Goal: Task Accomplishment & Management: Use online tool/utility

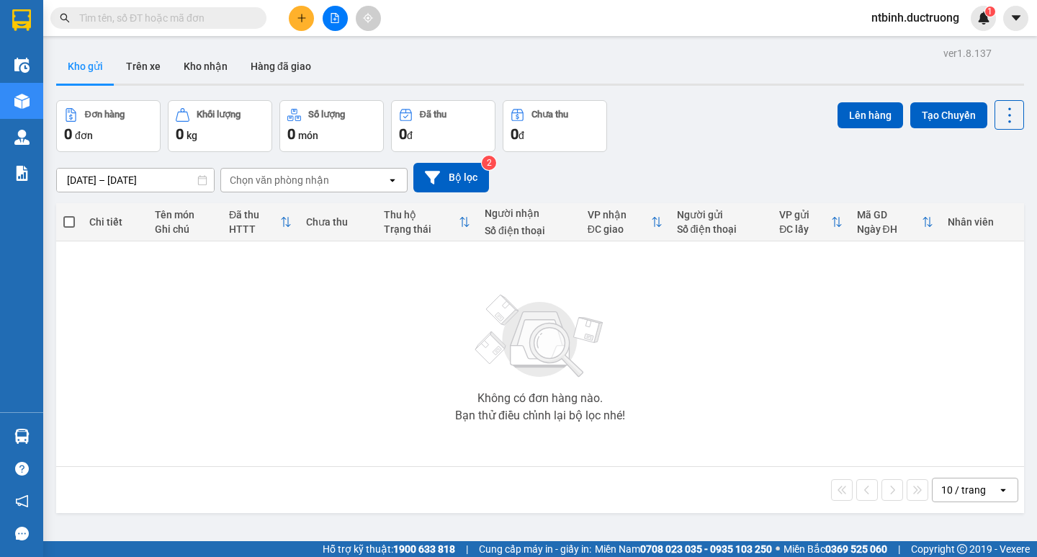
click at [308, 11] on button at bounding box center [301, 18] width 25 height 25
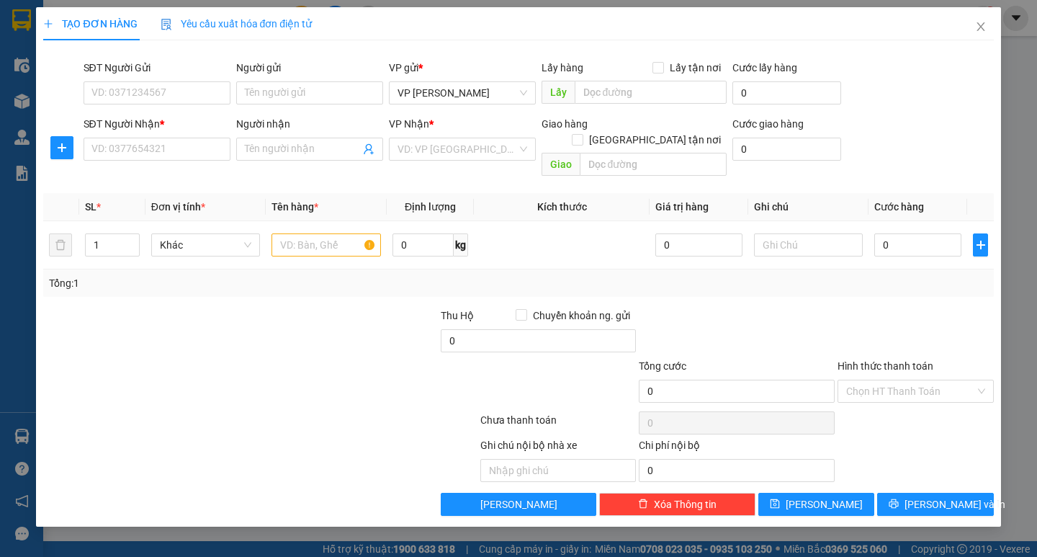
click at [164, 163] on div "SĐT Người Nhận * VD: 0377654321" at bounding box center [157, 141] width 147 height 50
click at [161, 156] on input "SĐT Người Nhận *" at bounding box center [157, 149] width 147 height 23
click at [170, 172] on div "0888181199" at bounding box center [157, 178] width 130 height 16
type input "0888181199"
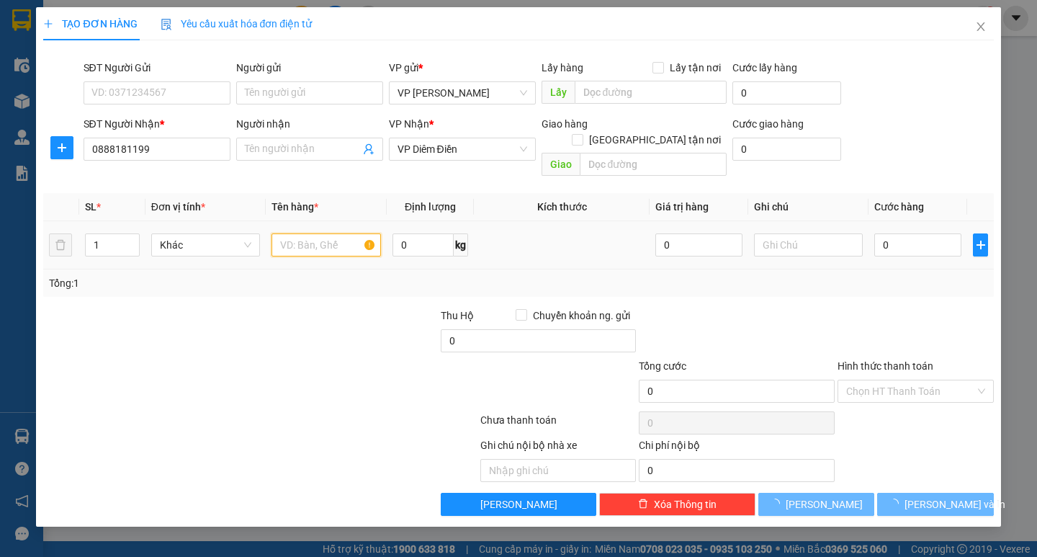
click at [312, 235] on input "text" at bounding box center [325, 244] width 109 height 23
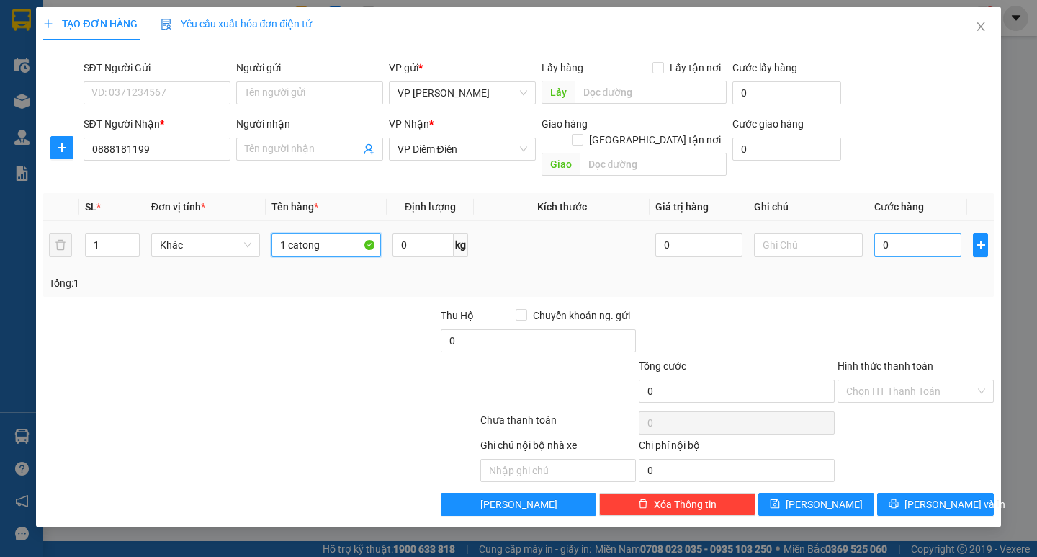
type input "1 catong"
click at [897, 233] on input "0" at bounding box center [917, 244] width 87 height 23
click at [874, 233] on input "0" at bounding box center [917, 244] width 87 height 23
type input "60"
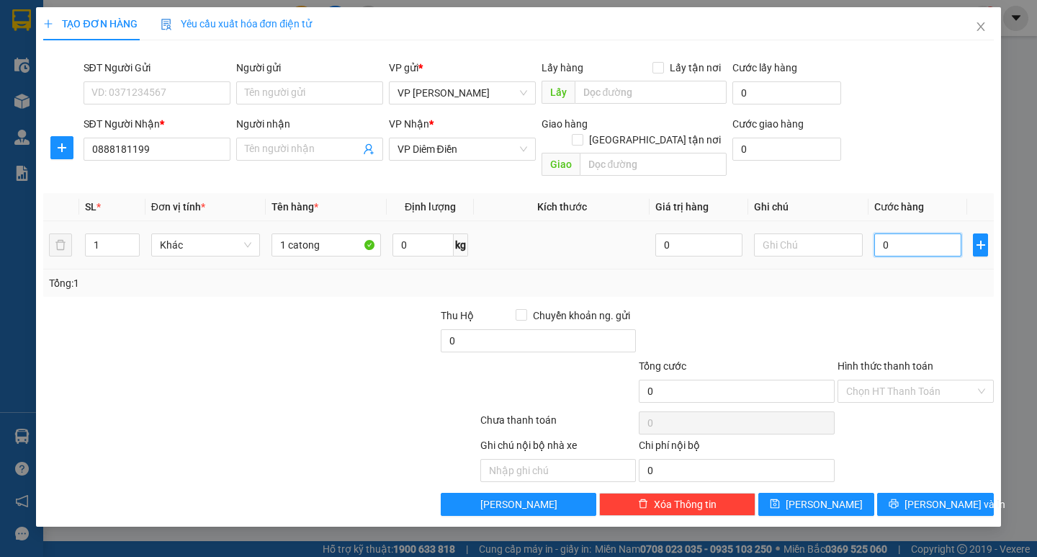
type input "60"
click at [910, 275] on div "Tổng: 1" at bounding box center [518, 283] width 938 height 16
type input "60.000"
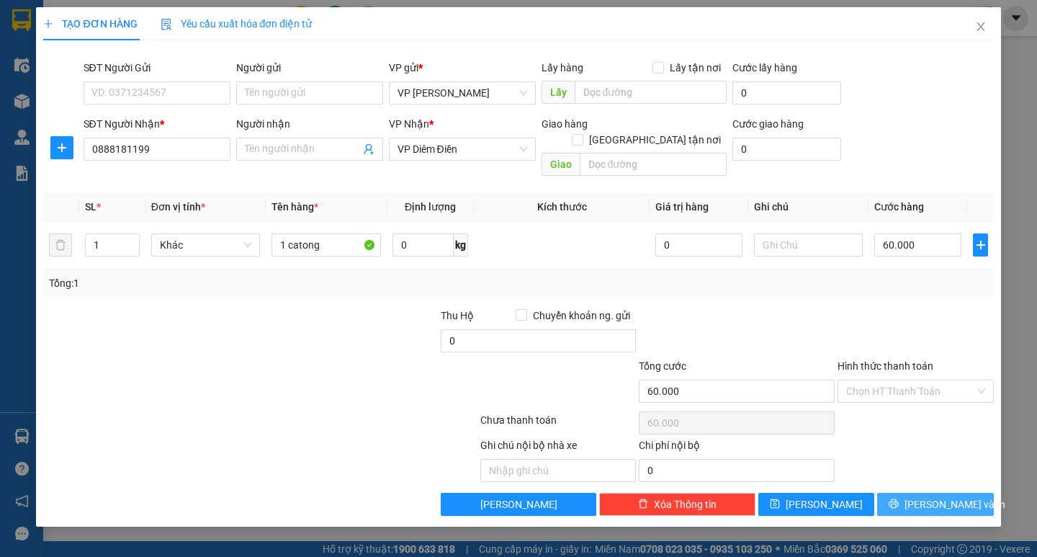
click at [929, 496] on span "[PERSON_NAME] và In" at bounding box center [954, 504] width 101 height 16
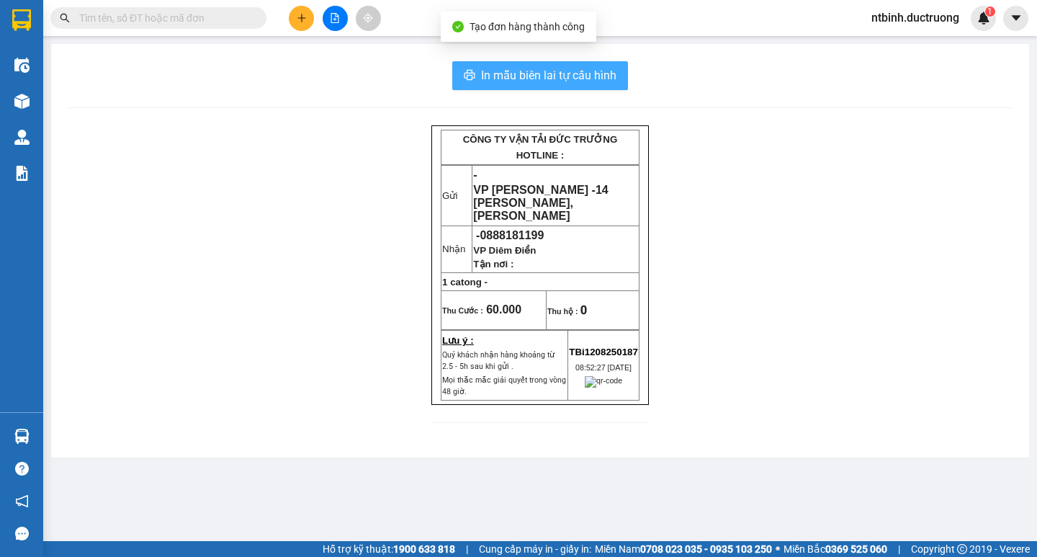
click at [561, 76] on span "In mẫu biên lai tự cấu hình" at bounding box center [548, 75] width 135 height 18
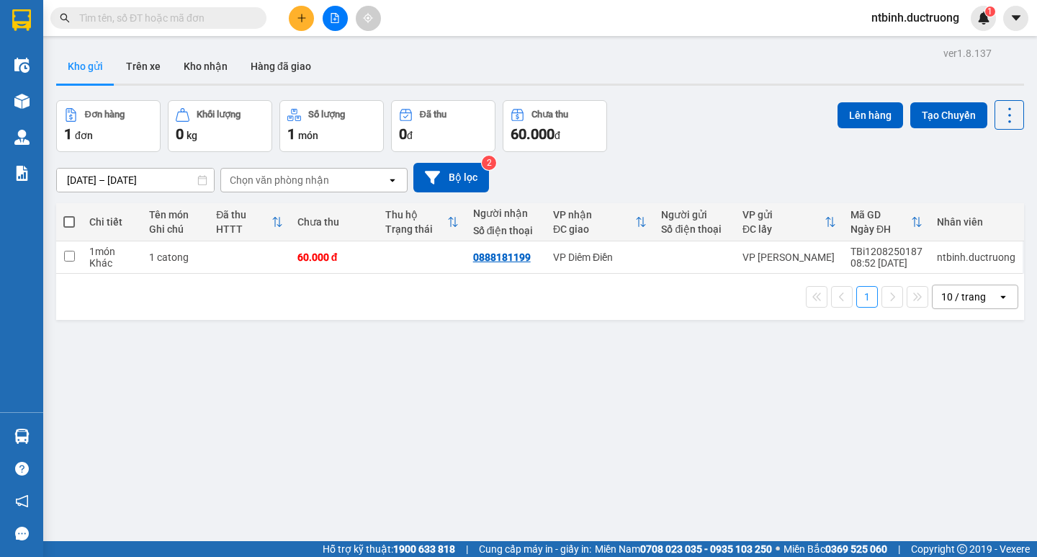
click at [310, 16] on button at bounding box center [301, 18] width 25 height 25
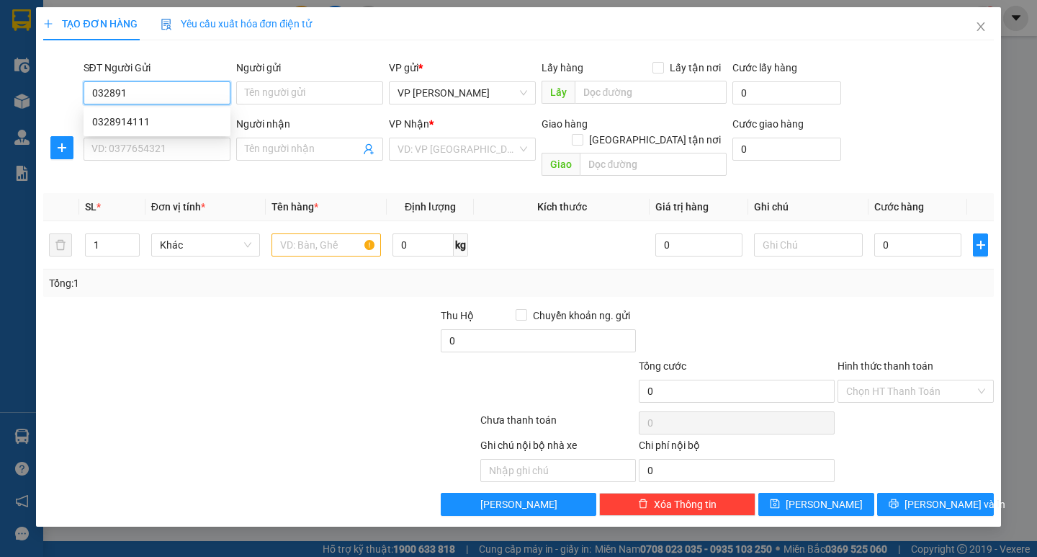
click at [176, 125] on div "0328914111" at bounding box center [157, 122] width 130 height 16
type input "0328914111"
click at [166, 163] on div "SĐT Người Nhận * VD: 0377654321" at bounding box center [157, 141] width 147 height 50
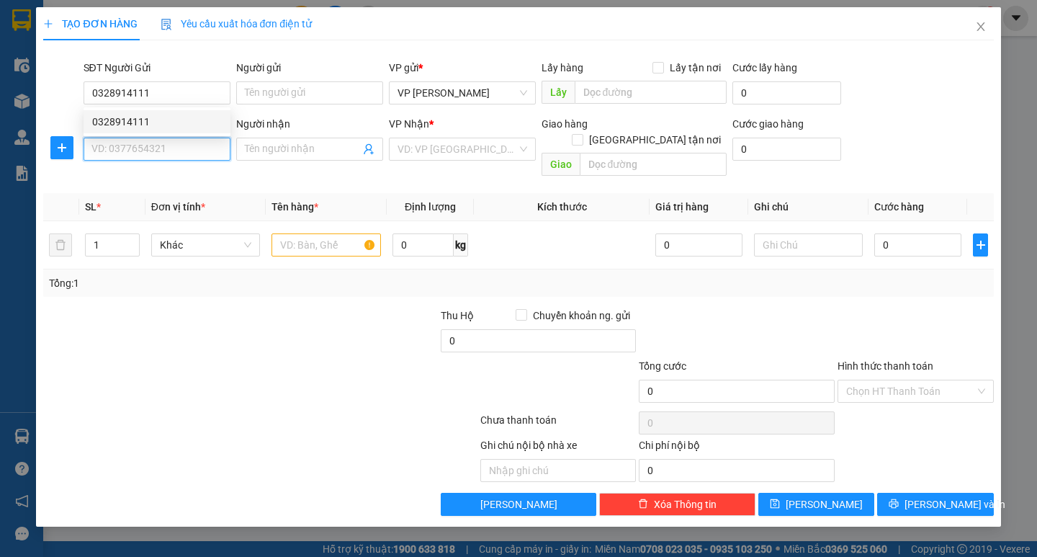
click at [182, 148] on input "SĐT Người Nhận *" at bounding box center [157, 149] width 147 height 23
type input "0983165662"
click at [415, 143] on input "search" at bounding box center [458, 149] width 120 height 22
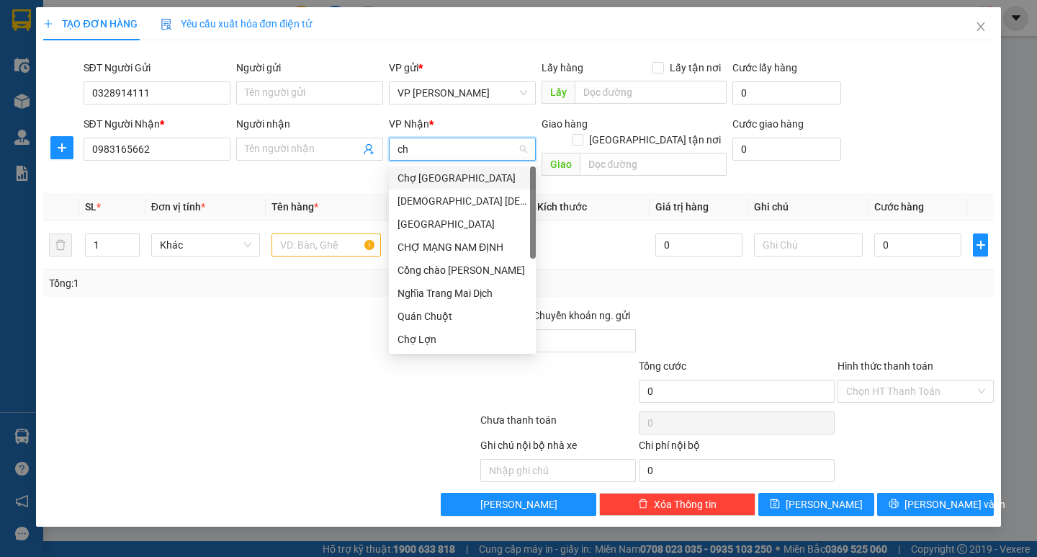
type input "cho"
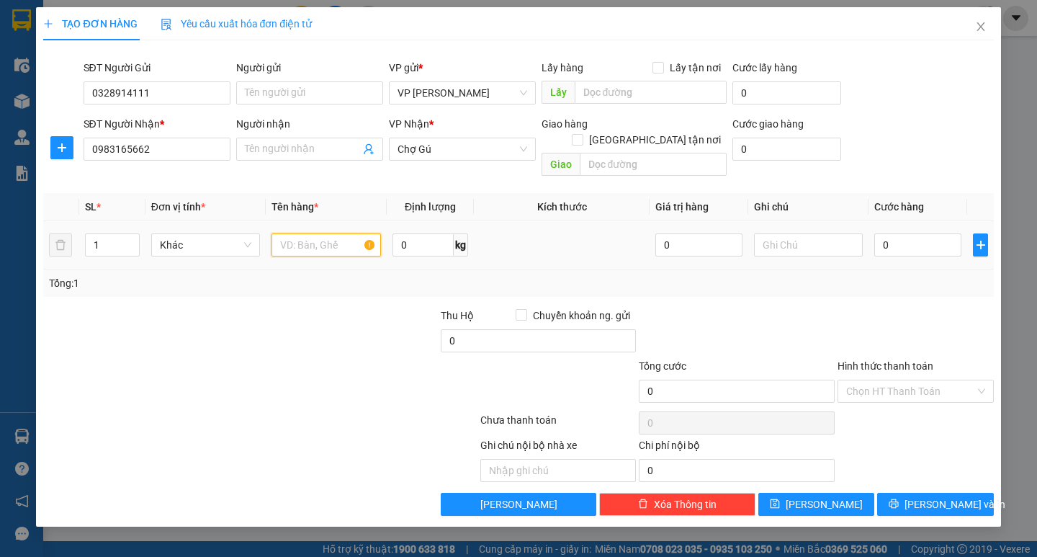
click at [317, 239] on input "text" at bounding box center [325, 244] width 109 height 23
type input "1 bao + 1 túi"
click at [894, 233] on input "0" at bounding box center [917, 244] width 87 height 23
click at [875, 237] on input "0" at bounding box center [917, 244] width 87 height 23
type input "10"
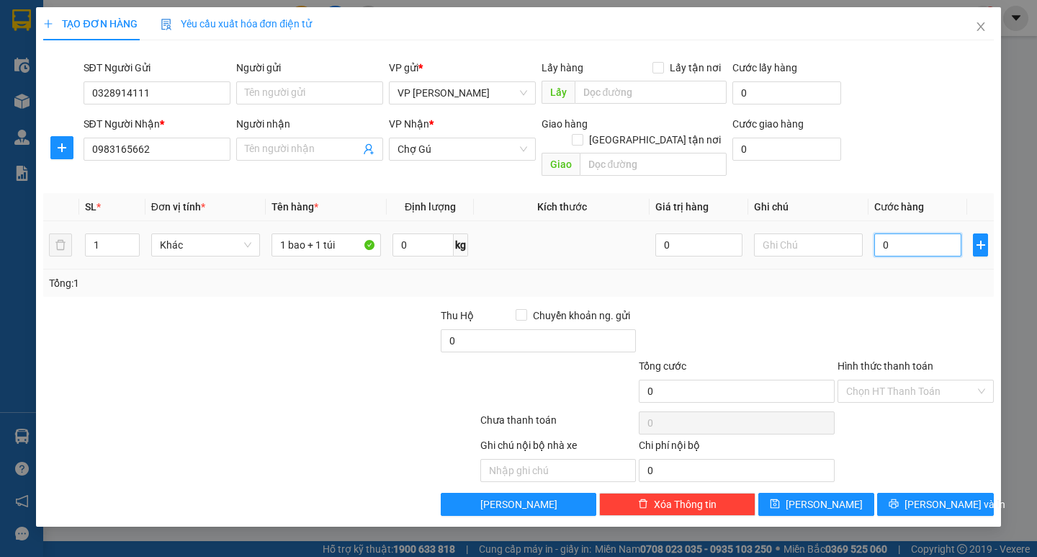
type input "10"
type input "100"
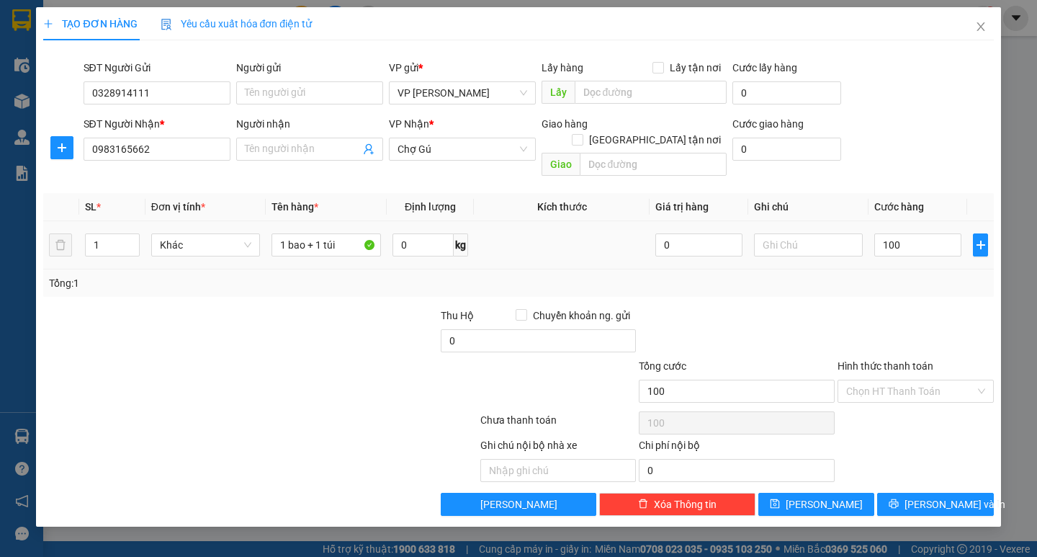
click at [875, 275] on div "Tổng: 1" at bounding box center [518, 283] width 938 height 16
type input "100.000"
click at [938, 475] on div "Transit Pickup Surcharge Ids Transit Deliver Surcharge Ids Transit Deliver Surc…" at bounding box center [518, 284] width 950 height 464
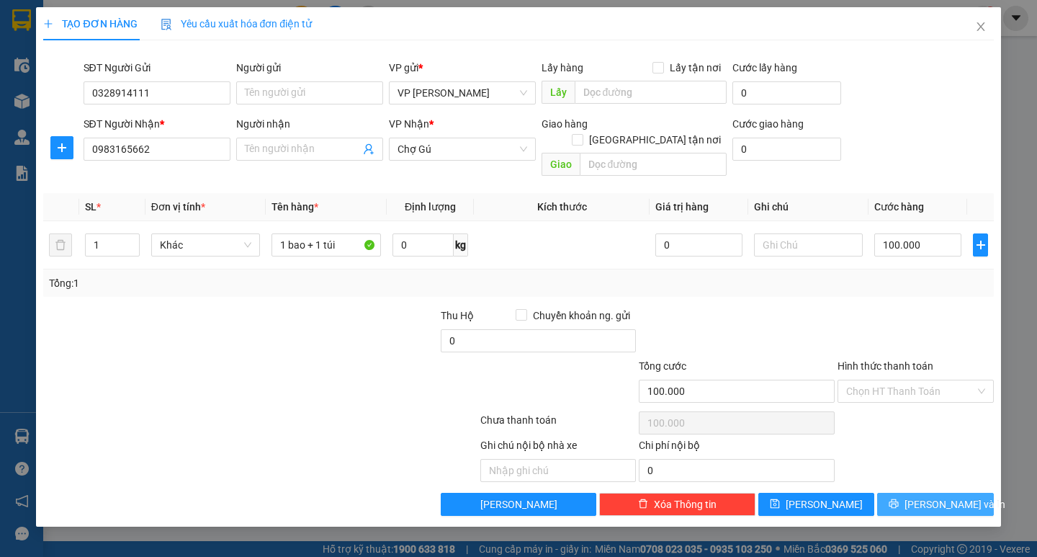
click at [938, 493] on button "[PERSON_NAME] và In" at bounding box center [935, 504] width 116 height 23
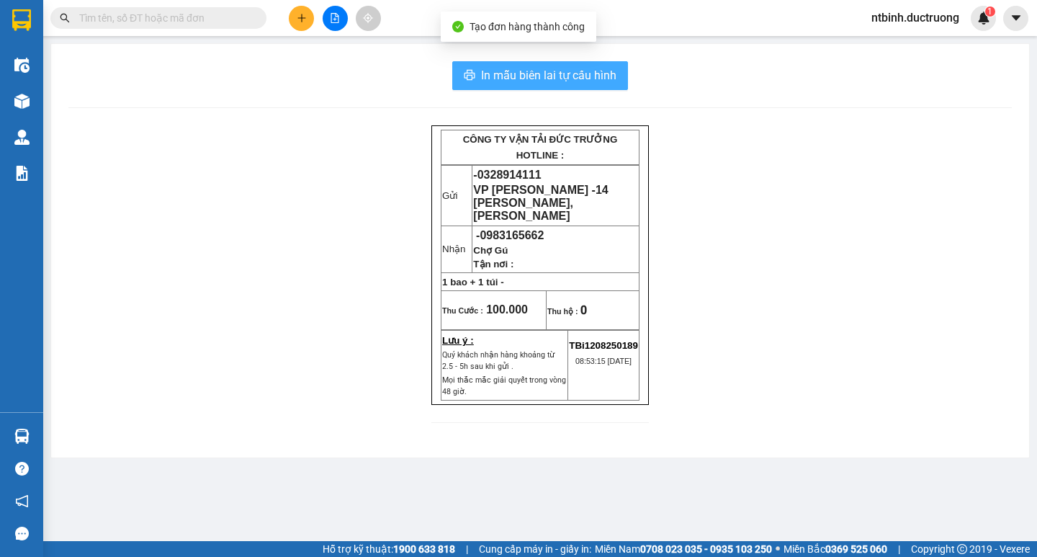
click at [547, 79] on span "In mẫu biên lai tự cấu hình" at bounding box center [548, 75] width 135 height 18
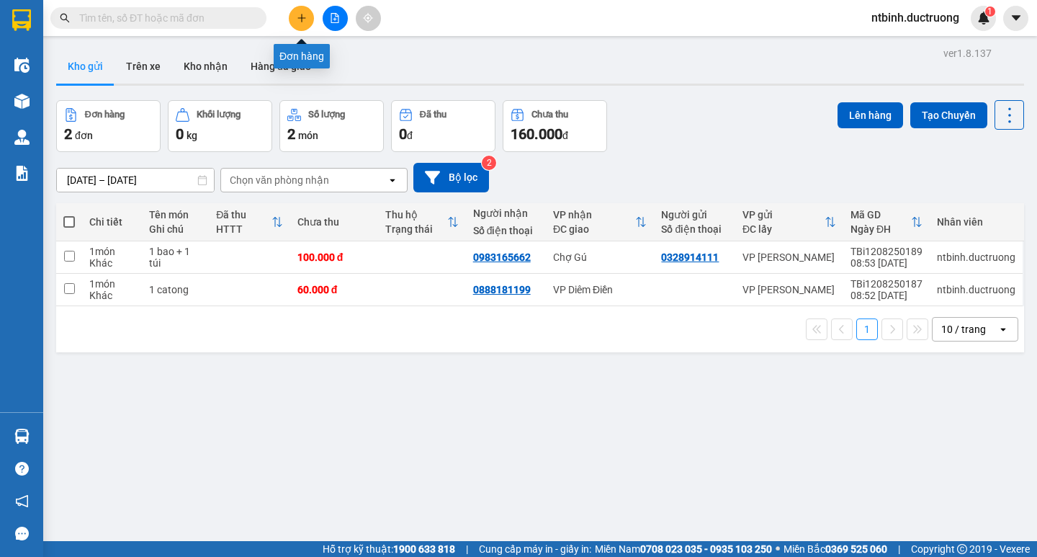
click at [303, 15] on icon "plus" at bounding box center [302, 18] width 10 height 10
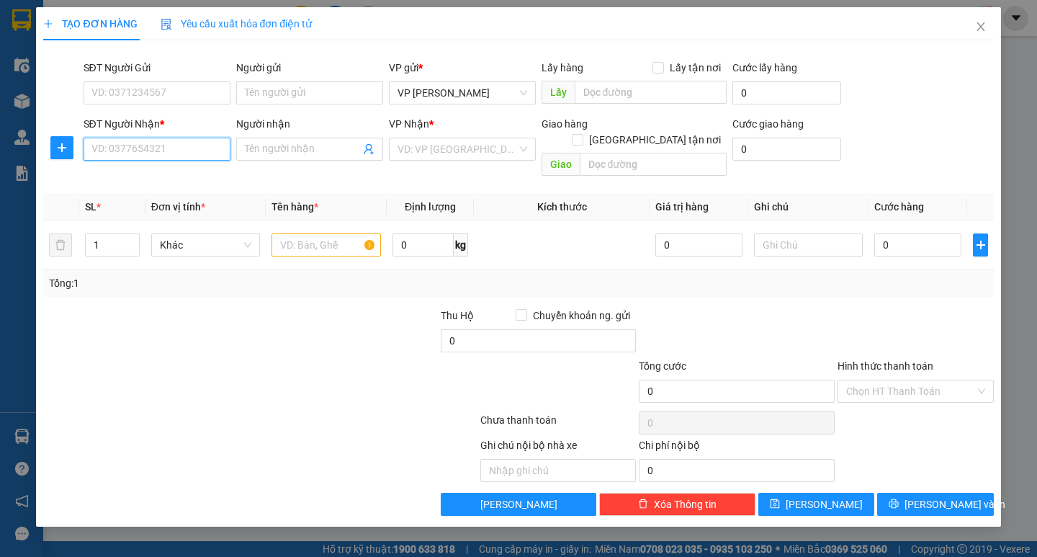
click at [148, 153] on input "SĐT Người Nhận *" at bounding box center [157, 149] width 147 height 23
click at [154, 166] on div "0964126927" at bounding box center [157, 177] width 147 height 23
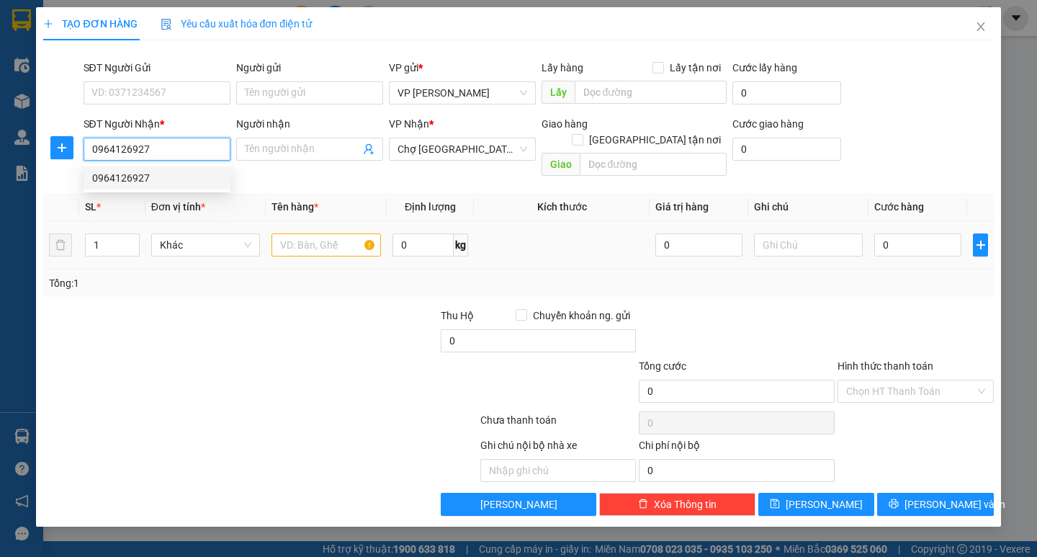
type input "0964126927"
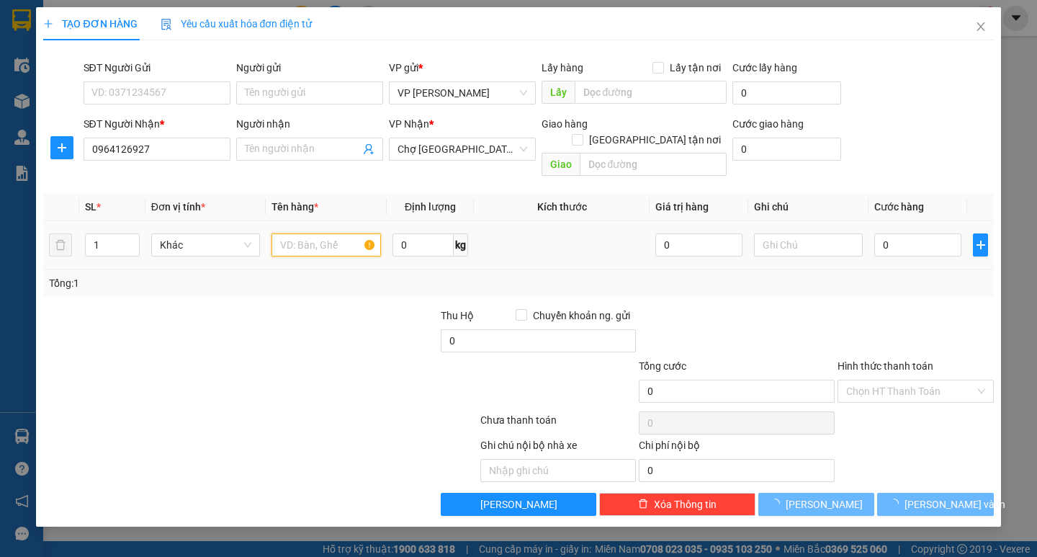
click at [338, 238] on input "text" at bounding box center [325, 244] width 109 height 23
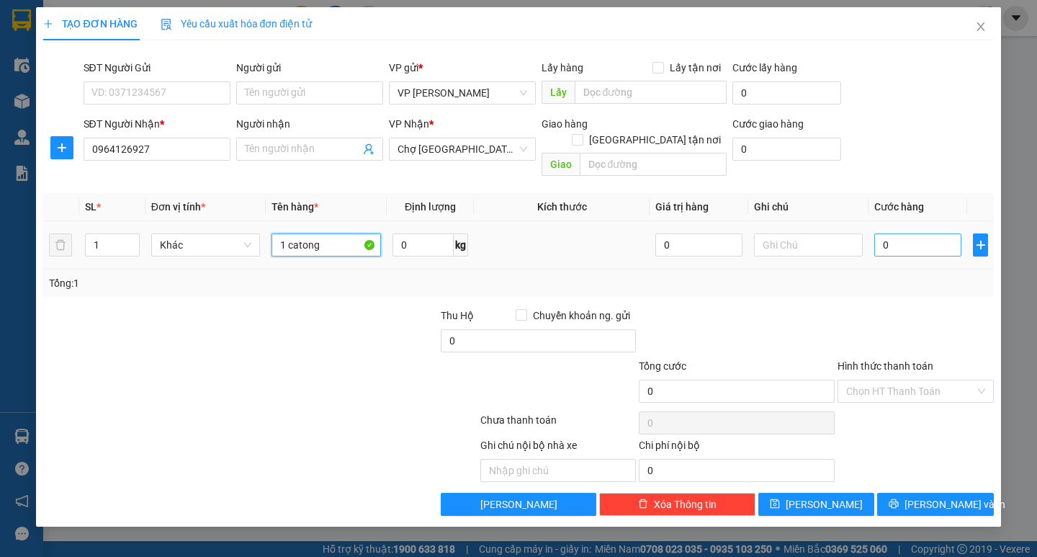
type input "1 catong"
click at [892, 237] on input "0" at bounding box center [917, 244] width 87 height 23
click at [881, 235] on input "0" at bounding box center [917, 244] width 87 height 23
type input "50"
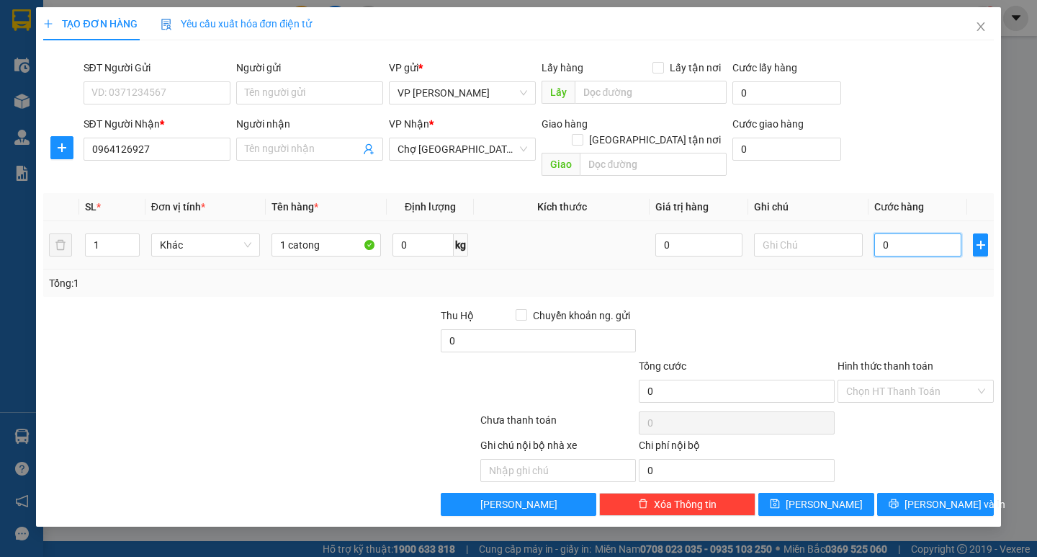
type input "50"
click at [889, 275] on div "SL * Đơn vị tính * Tên hàng * Định lượng Kích thước Giá trị hàng Ghi chú Cước h…" at bounding box center [518, 245] width 950 height 104
type input "50.000"
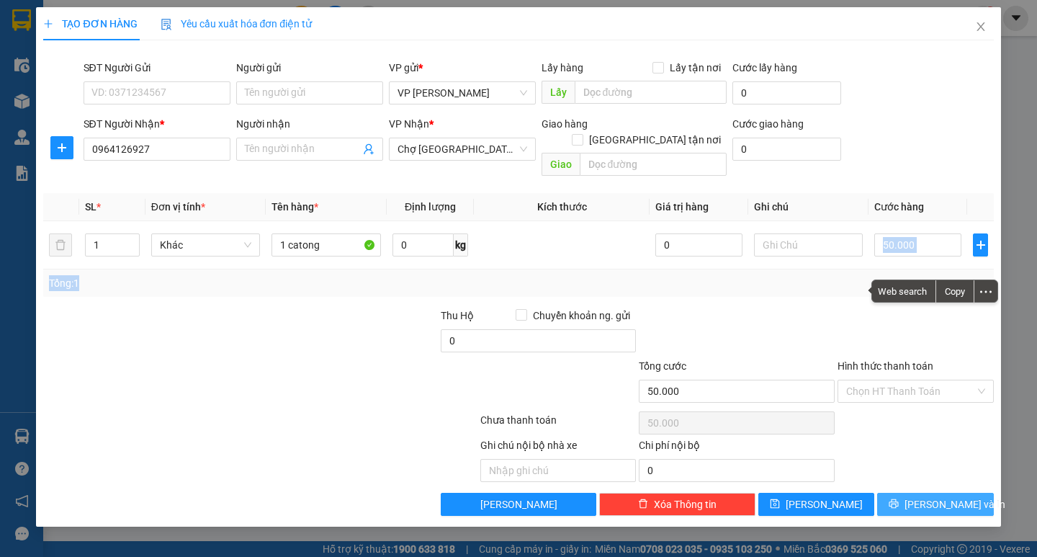
click at [936, 496] on span "[PERSON_NAME] và In" at bounding box center [954, 504] width 101 height 16
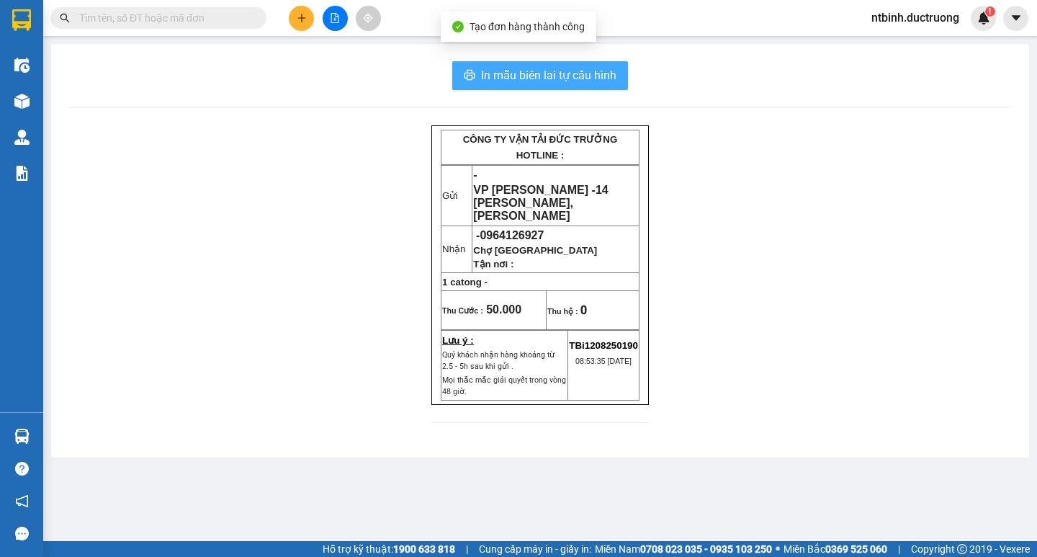
click at [567, 74] on span "In mẫu biên lai tự cấu hình" at bounding box center [548, 75] width 135 height 18
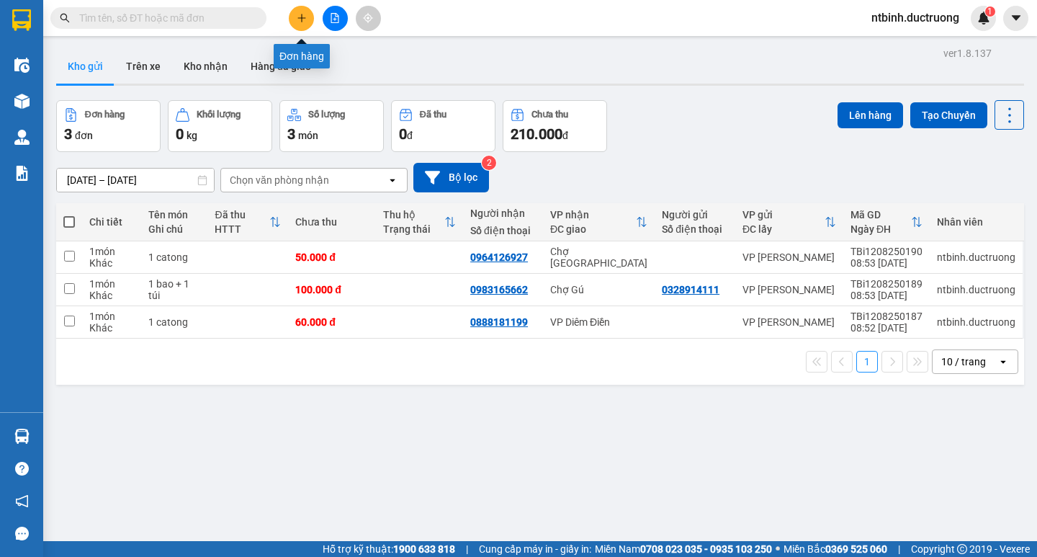
click at [302, 17] on icon "plus" at bounding box center [302, 18] width 10 height 10
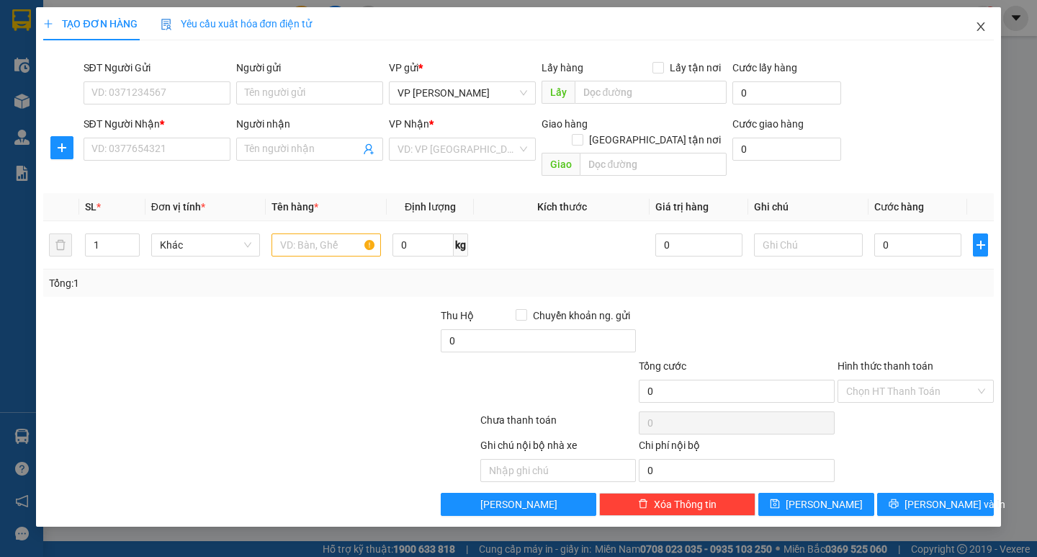
click at [985, 24] on icon "close" at bounding box center [981, 27] width 12 height 12
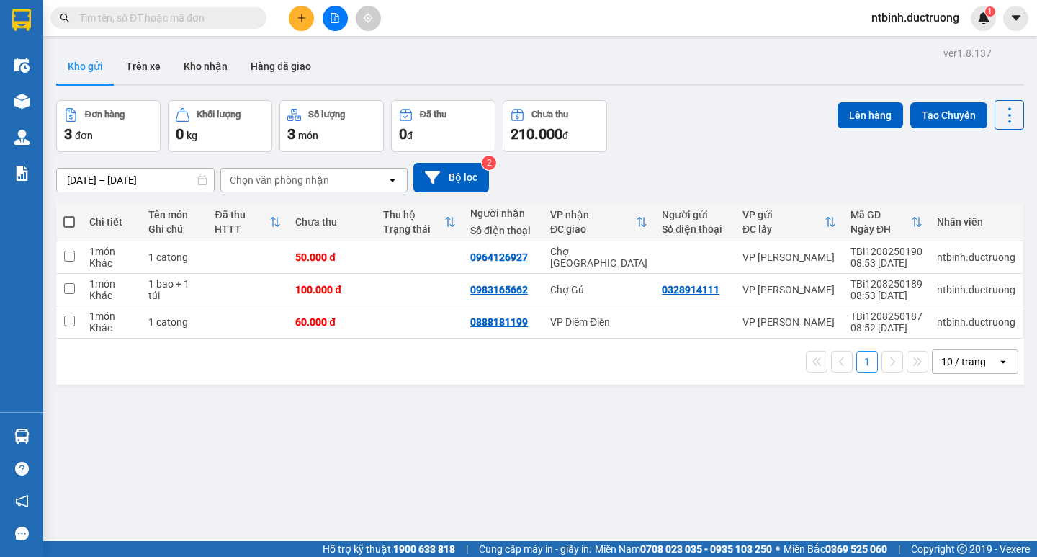
click at [290, 23] on button at bounding box center [301, 18] width 25 height 25
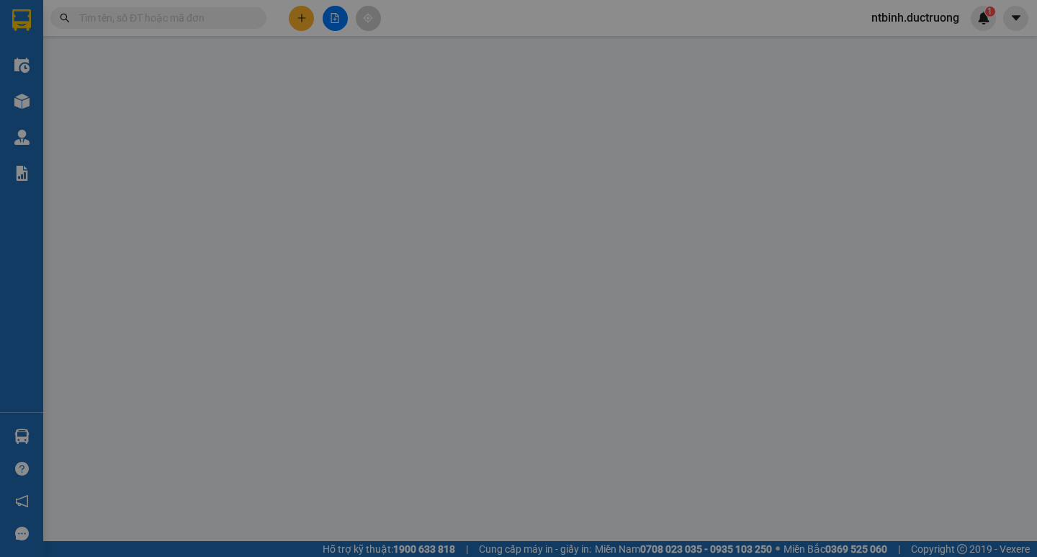
click at [295, 23] on div "TẠO ĐƠN HÀNG Yêu cầu xuất hóa đơn điện tử" at bounding box center [518, 23] width 950 height 33
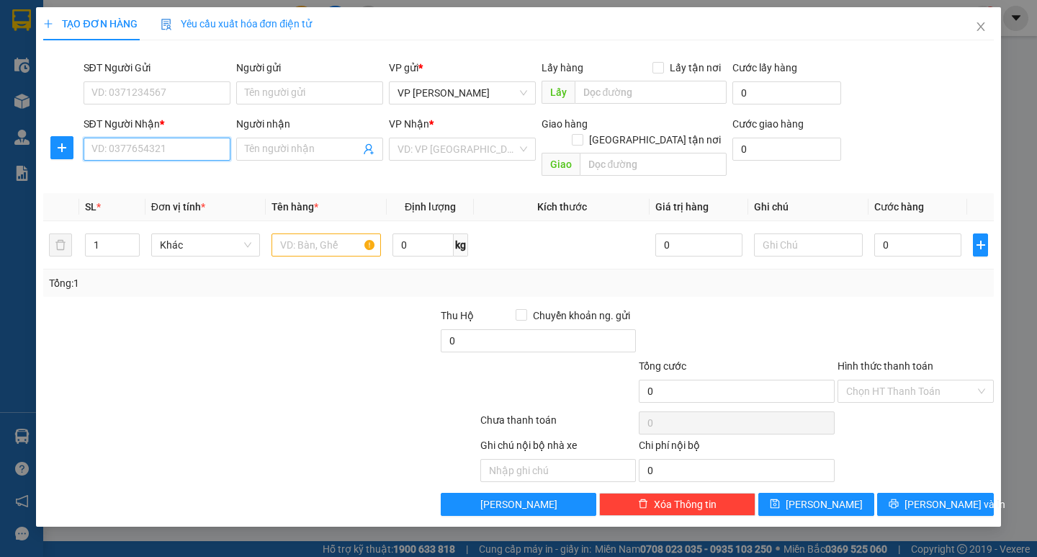
click at [166, 152] on input "SĐT Người Nhận *" at bounding box center [157, 149] width 147 height 23
click at [163, 173] on div "0983036616" at bounding box center [157, 178] width 130 height 16
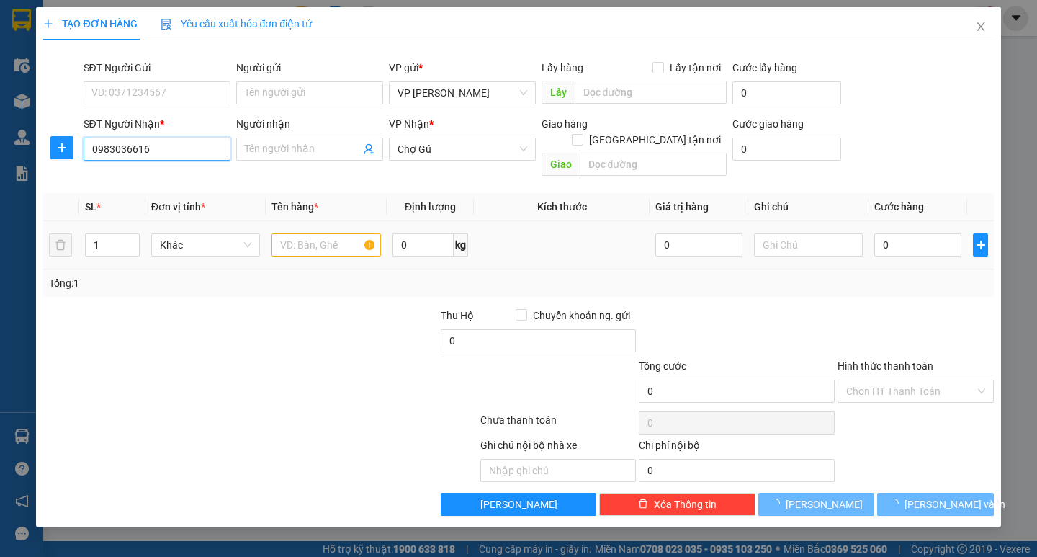
type input "0983036616"
click at [317, 233] on input "text" at bounding box center [325, 244] width 109 height 23
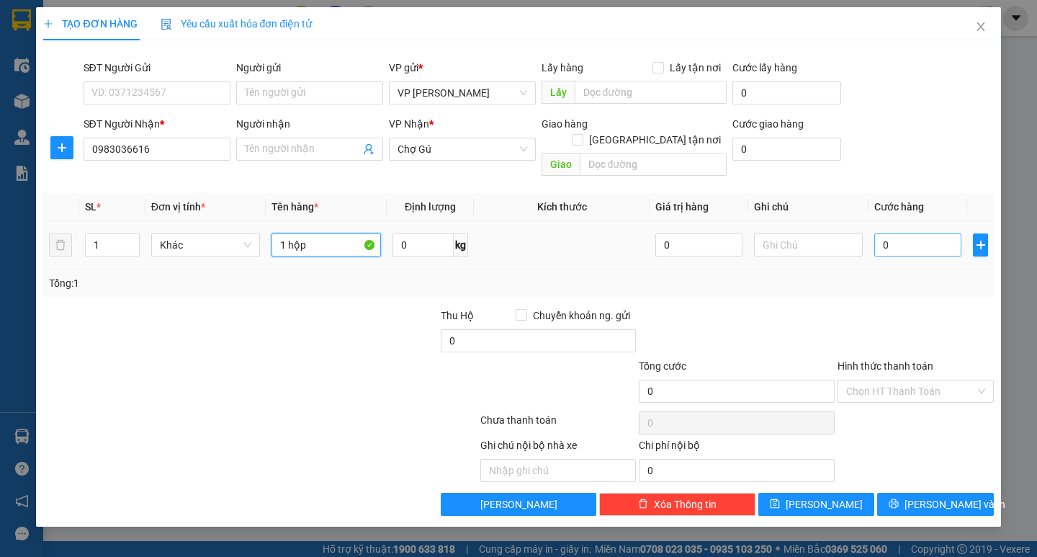
type input "1 hộp"
click at [905, 233] on input "0" at bounding box center [917, 244] width 87 height 23
click at [874, 239] on input "0" at bounding box center [917, 244] width 87 height 23
type input "30"
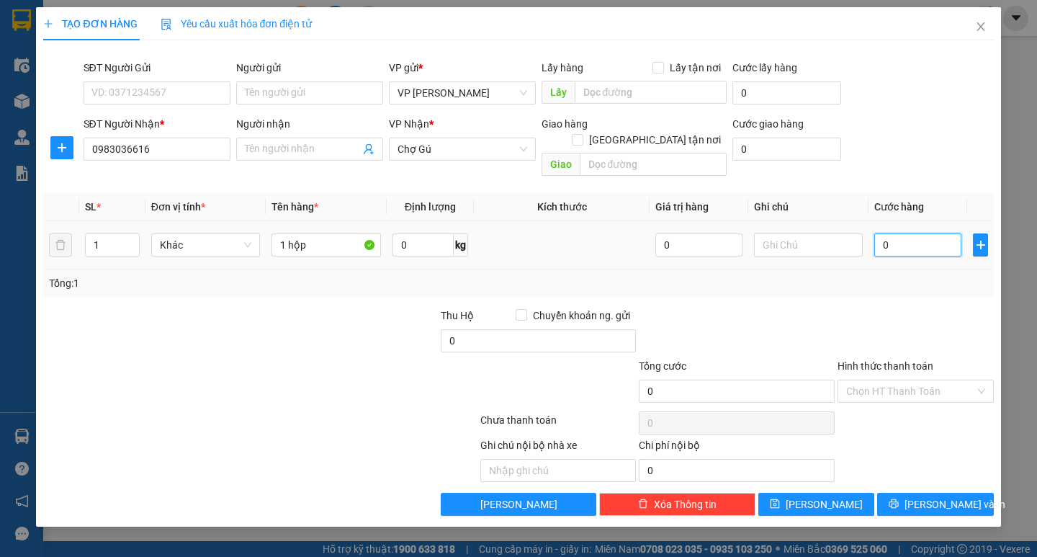
type input "30"
click at [909, 307] on div at bounding box center [915, 332] width 159 height 50
type input "30.000"
click at [925, 380] on input "Hình thức thanh toán" at bounding box center [910, 391] width 129 height 22
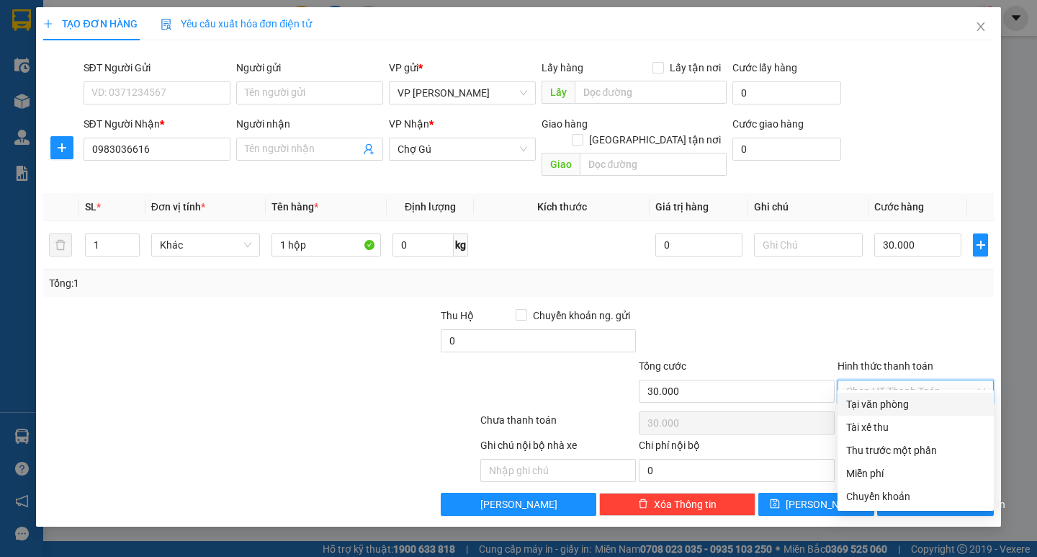
click at [928, 399] on div "Tại văn phòng" at bounding box center [915, 404] width 139 height 16
type input "0"
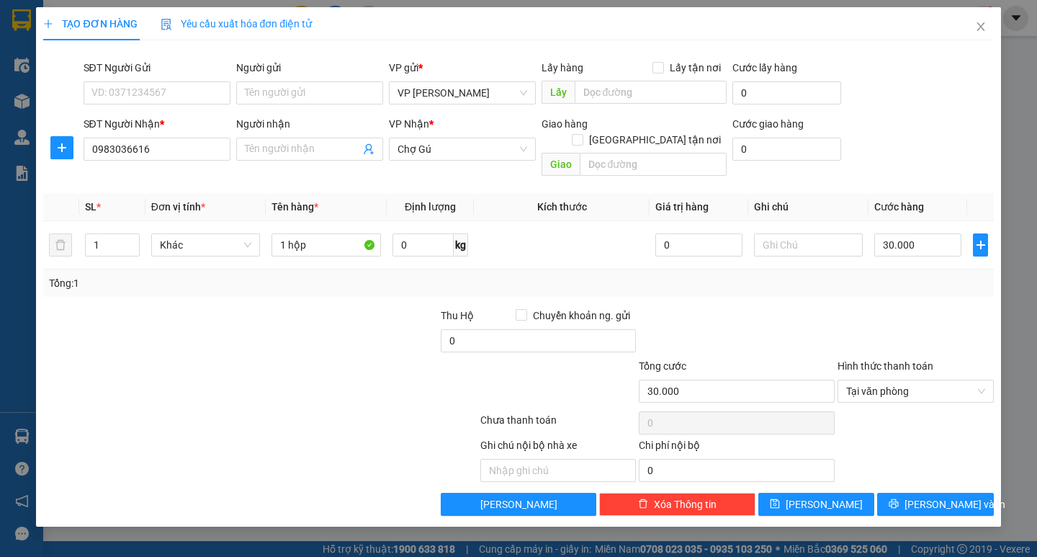
click at [933, 503] on div "TẠO ĐƠN HÀNG Yêu cầu xuất hóa đơn điện tử Transit Pickup Surcharge Ids Transit …" at bounding box center [518, 266] width 964 height 519
click at [935, 496] on span "[PERSON_NAME] và In" at bounding box center [954, 504] width 101 height 16
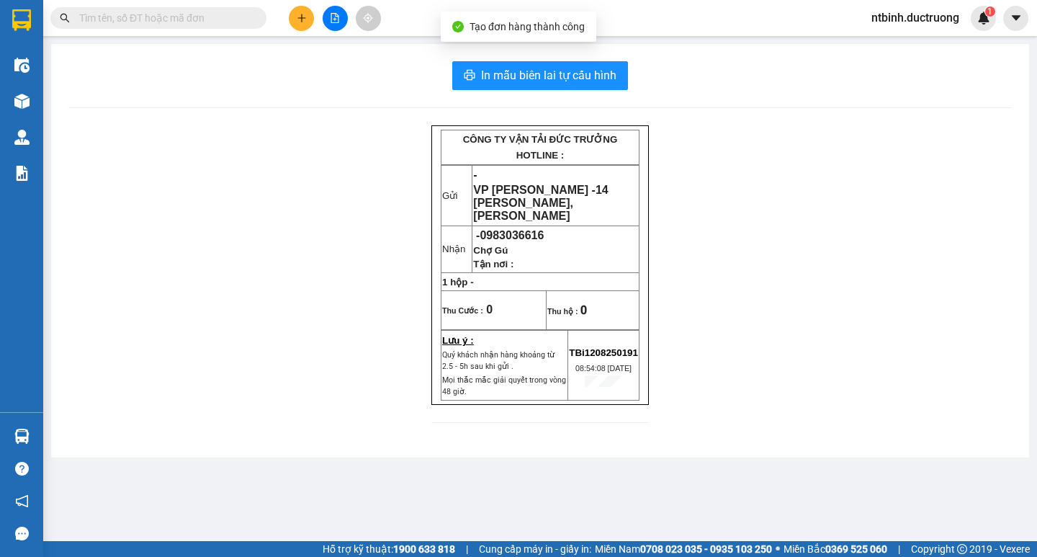
click at [532, 57] on div "In mẫu biên lai tự cấu hình CÔNG TY VẬN TẢI ĐỨC TRƯỞNG HOTLINE : Gửi - VP [PERS…" at bounding box center [540, 250] width 978 height 413
click at [545, 90] on div "In mẫu biên lai tự cấu hình CÔNG TY VẬN TẢI ĐỨC TRƯỞNG HOTLINE : Gửi - VP [PERS…" at bounding box center [540, 250] width 978 height 413
click at [558, 78] on span "In mẫu biên lai tự cấu hình" at bounding box center [548, 75] width 135 height 18
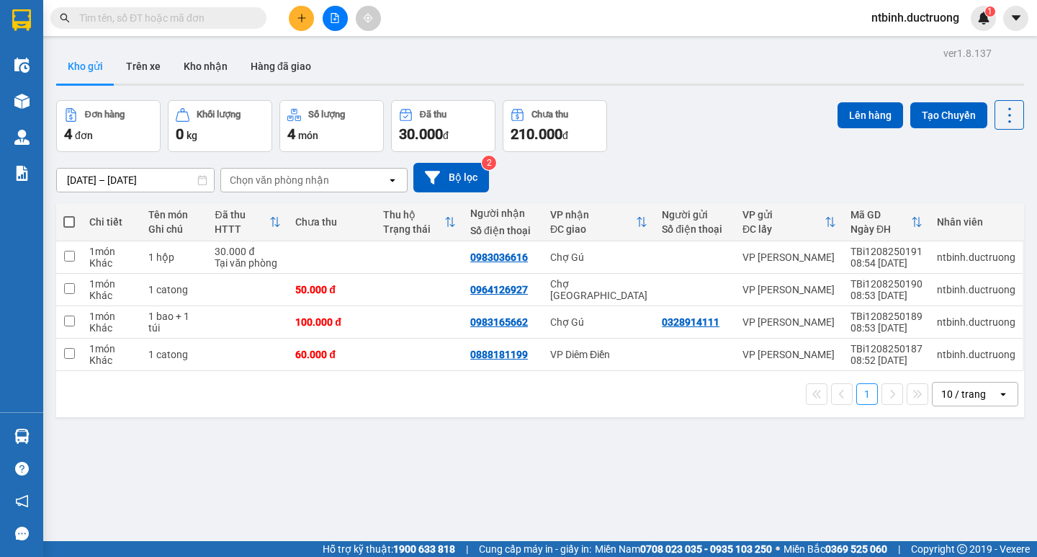
click at [303, 29] on button at bounding box center [301, 18] width 25 height 25
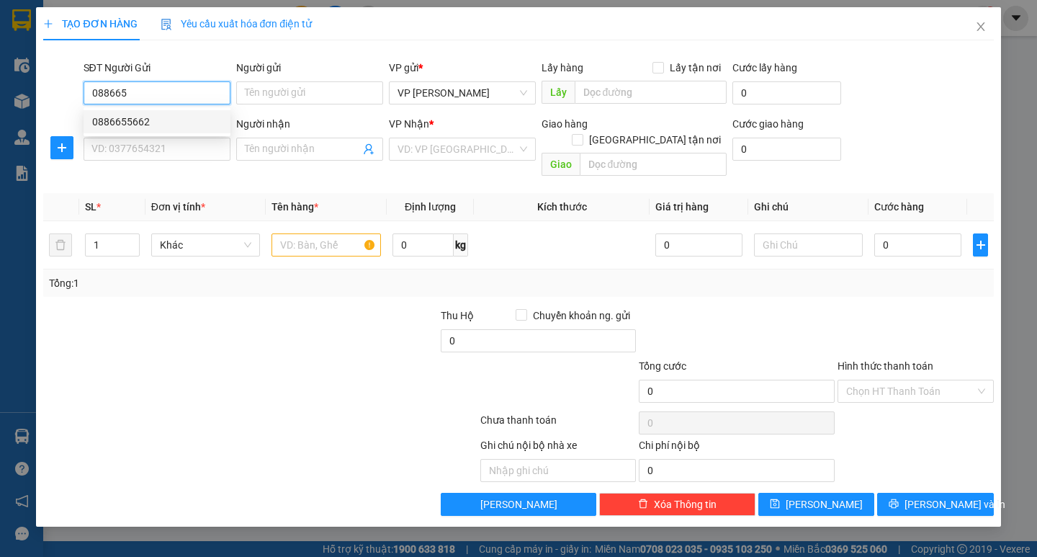
click at [189, 130] on div "0886655662" at bounding box center [157, 121] width 147 height 23
type input "0886655662"
click at [164, 154] on input "SĐT Người Nhận *" at bounding box center [157, 149] width 147 height 23
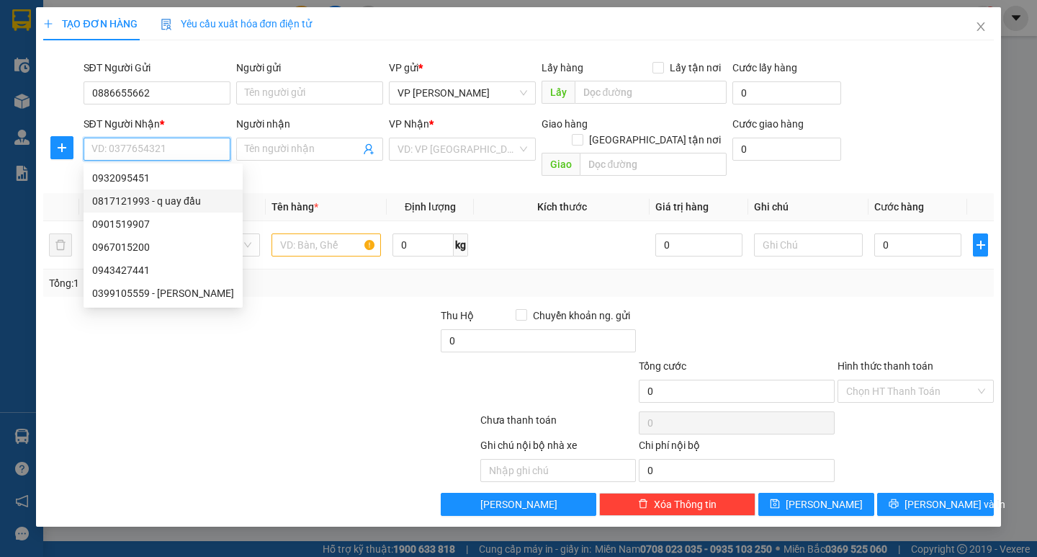
click at [169, 194] on div "0817121993 - q uay đầu" at bounding box center [163, 201] width 142 height 16
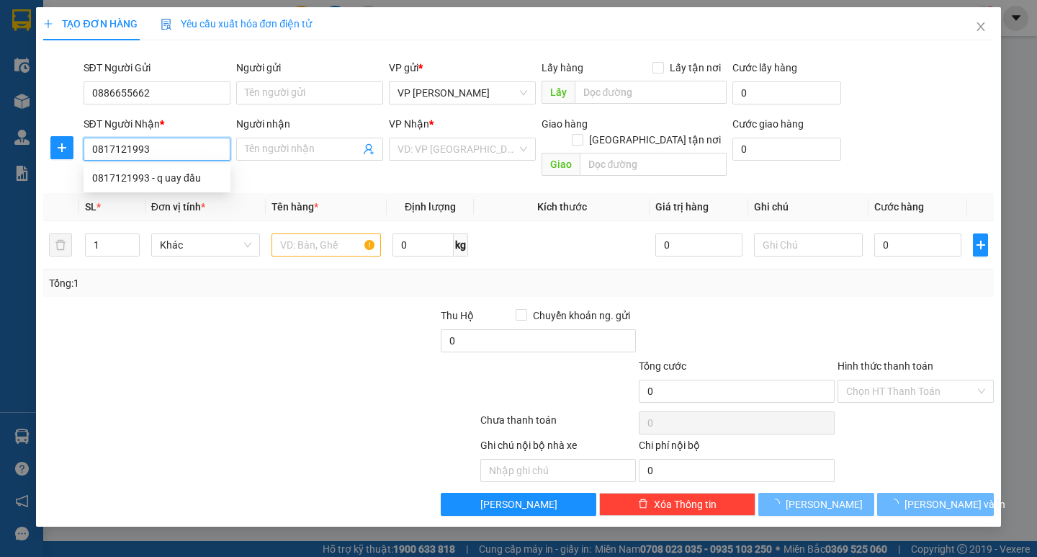
type input "0817121993"
type input "q uay đầu"
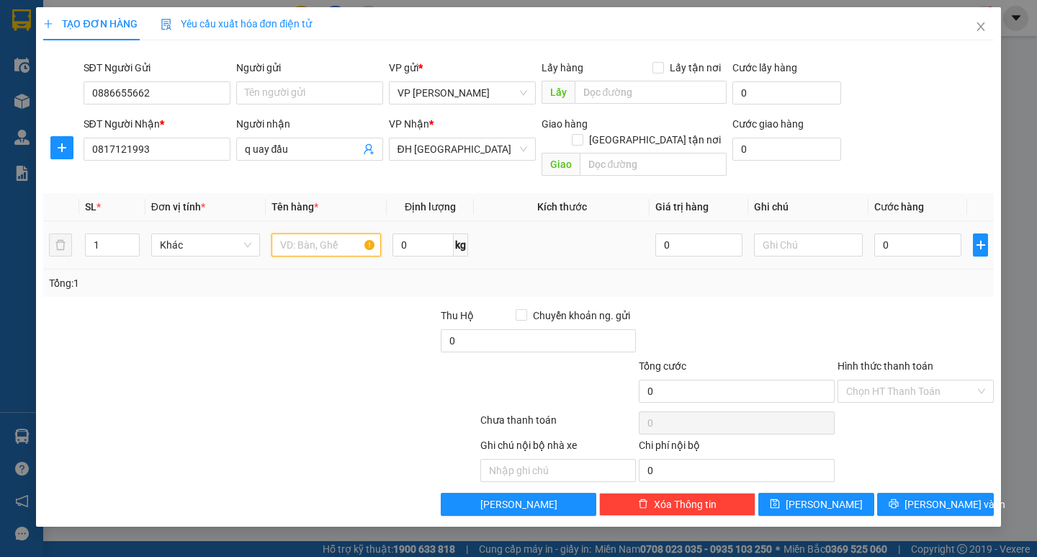
click at [320, 233] on input "text" at bounding box center [325, 244] width 109 height 23
type input "1 hộp đen"
click at [903, 233] on input "0" at bounding box center [917, 244] width 87 height 23
click at [880, 233] on input "0" at bounding box center [917, 244] width 87 height 23
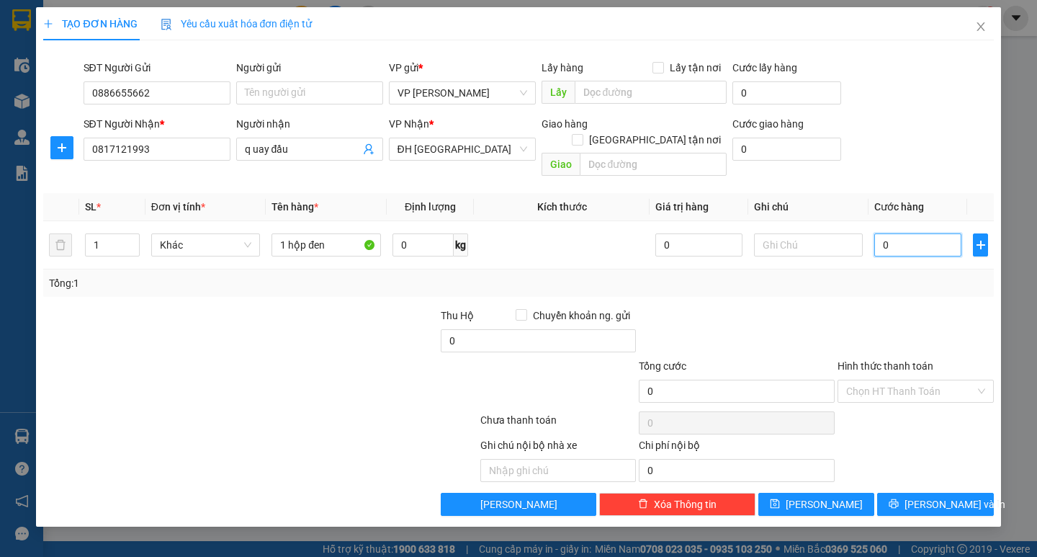
type input "50"
click at [880, 275] on div "Tổng: 1" at bounding box center [518, 283] width 938 height 16
type input "50.000"
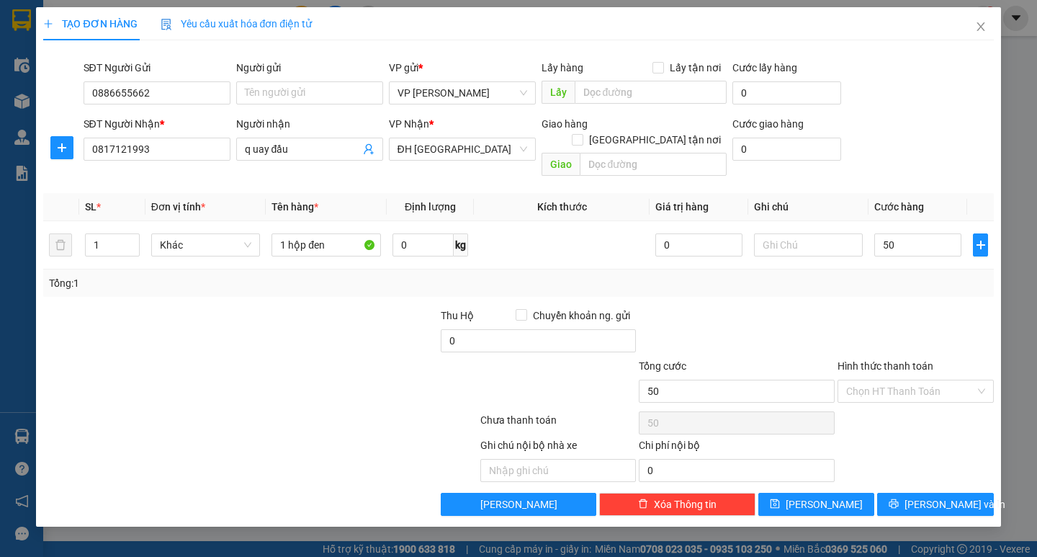
type input "50.000"
click at [938, 493] on button "[PERSON_NAME] và In" at bounding box center [935, 504] width 116 height 23
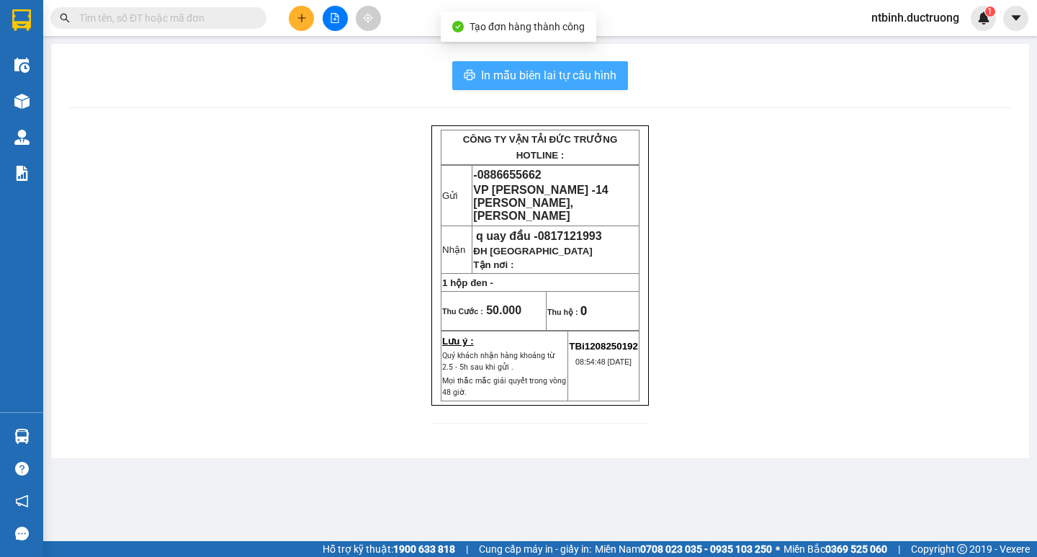
click at [613, 80] on span "In mẫu biên lai tự cấu hình" at bounding box center [548, 75] width 135 height 18
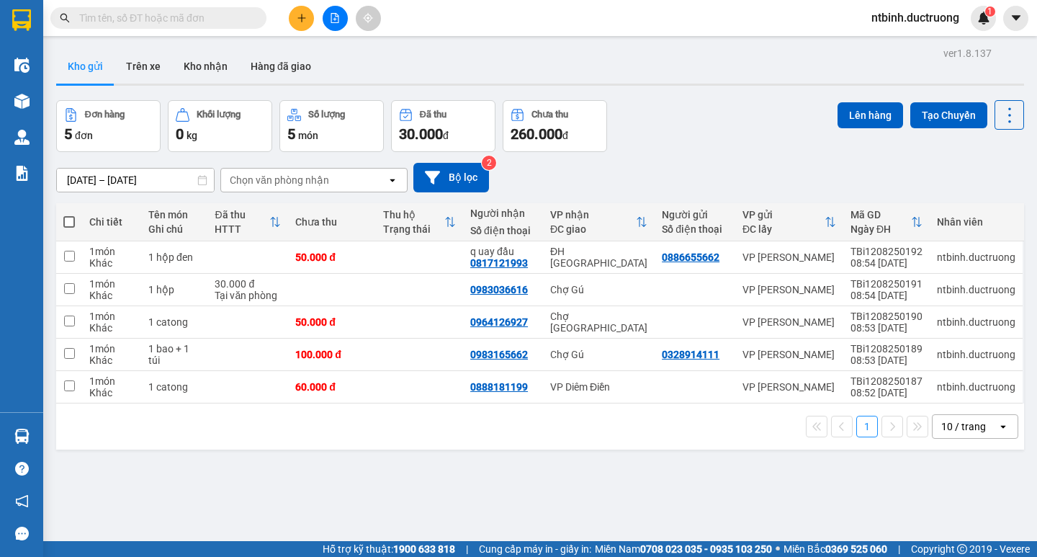
click at [69, 223] on span at bounding box center [69, 222] width 12 height 12
click at [69, 215] on input "checkbox" at bounding box center [69, 215] width 0 height 0
checkbox input "true"
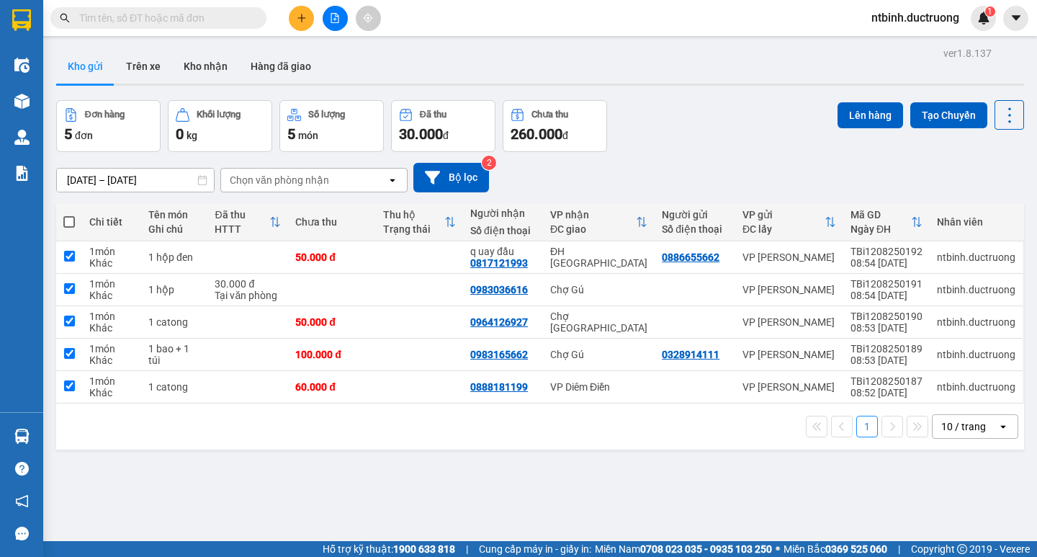
checkbox input "true"
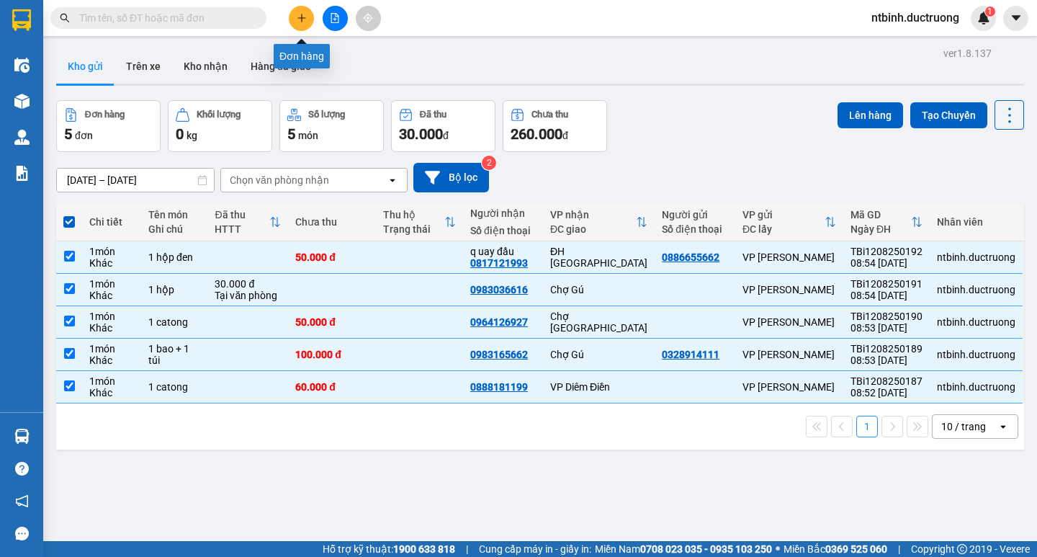
click at [309, 24] on button at bounding box center [301, 18] width 25 height 25
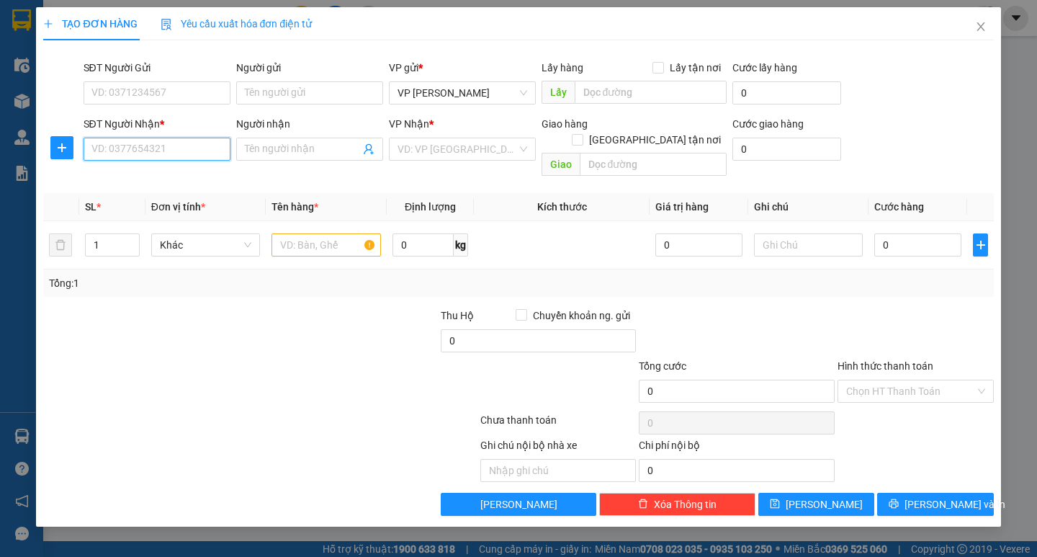
click at [192, 145] on input "SĐT Người Nhận *" at bounding box center [157, 149] width 147 height 23
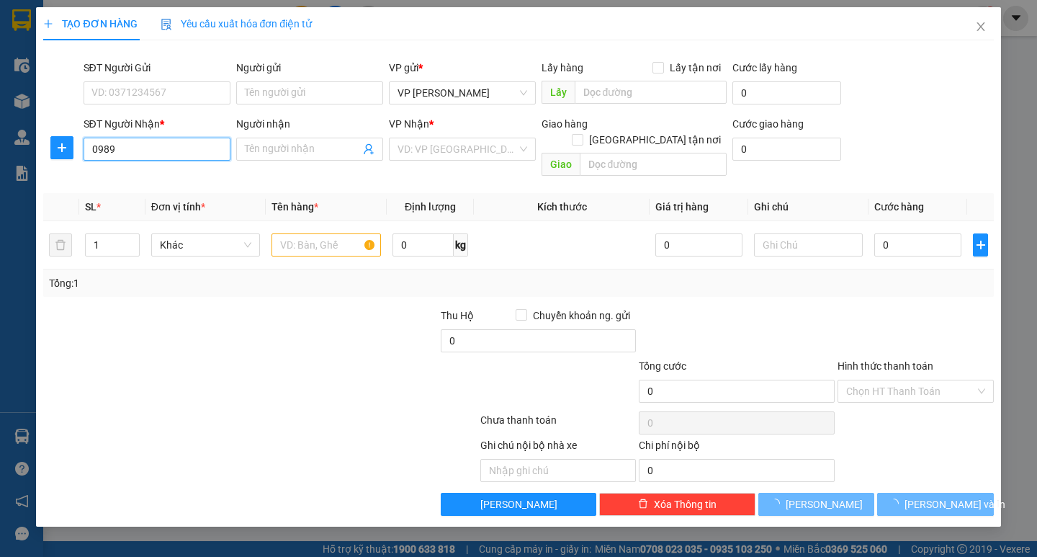
drag, startPoint x: 198, startPoint y: 140, endPoint x: 130, endPoint y: 148, distance: 68.9
click at [130, 148] on input "0989" at bounding box center [157, 149] width 147 height 23
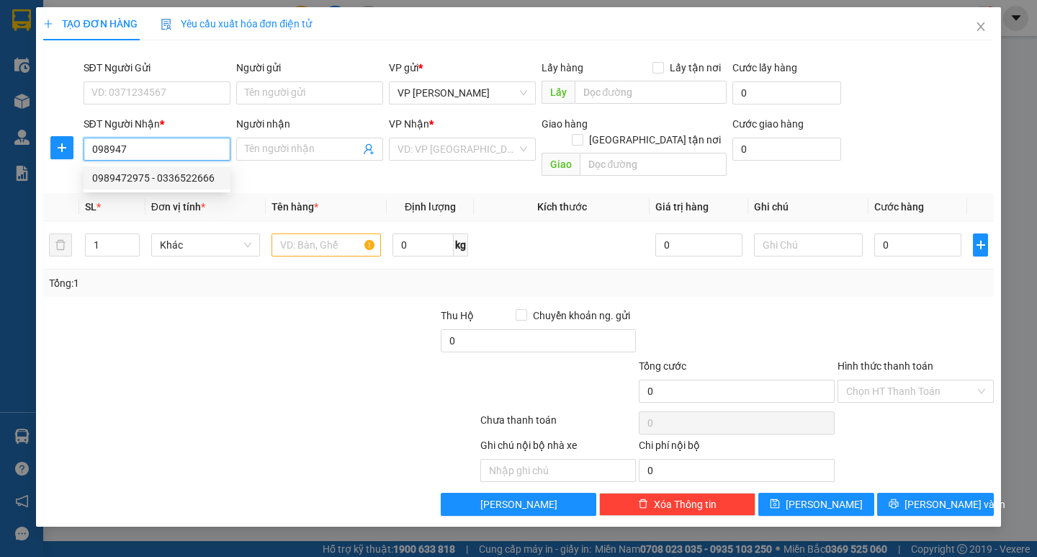
click at [135, 170] on div "0989472975 - 0336522666" at bounding box center [157, 177] width 147 height 23
type input "0989472975"
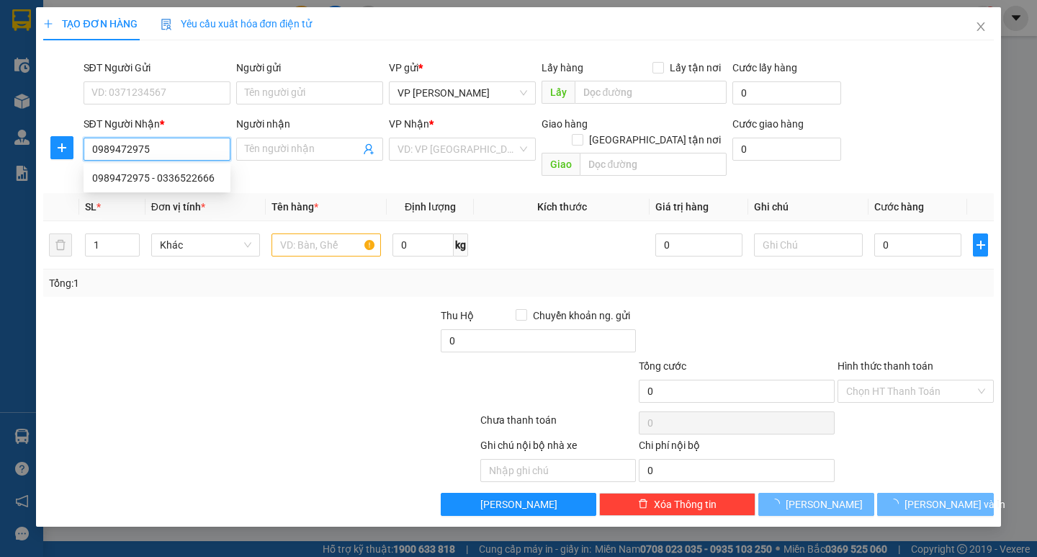
type input "0336522666"
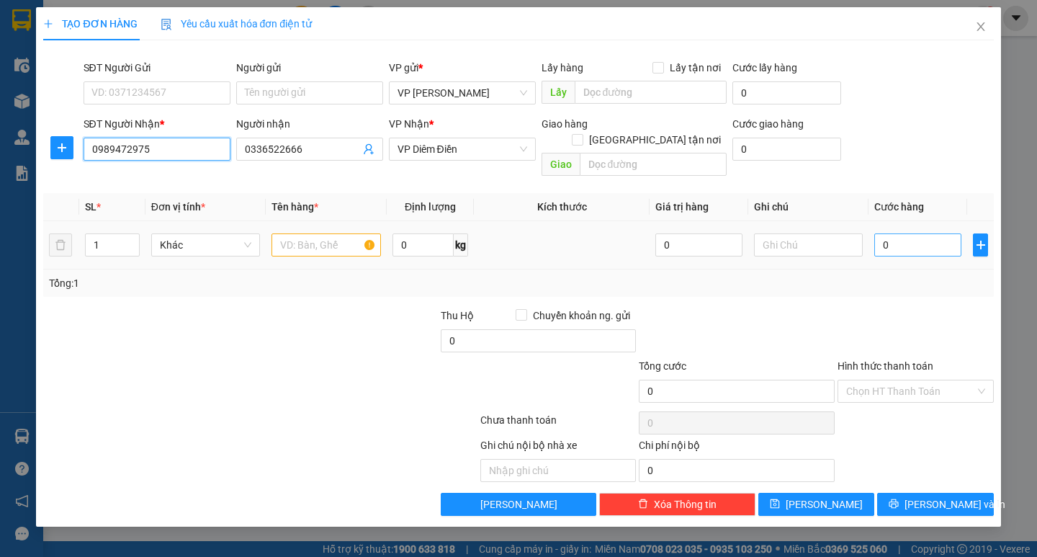
type input "0989472975"
click at [900, 233] on input "0" at bounding box center [917, 244] width 87 height 23
type input "50"
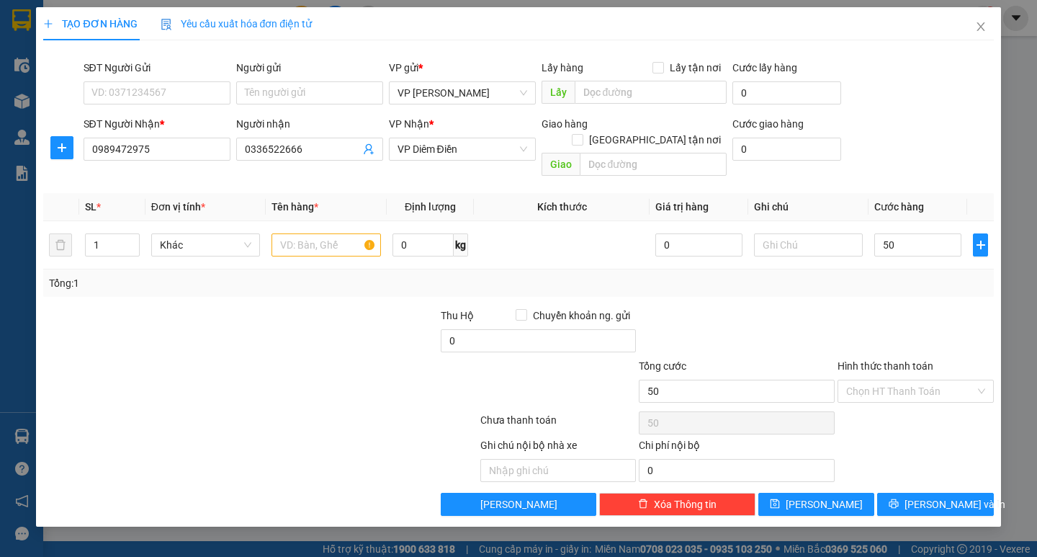
click at [843, 275] on div "Tổng: 1" at bounding box center [518, 283] width 938 height 16
type input "50.000"
click at [318, 233] on input "text" at bounding box center [325, 244] width 109 height 23
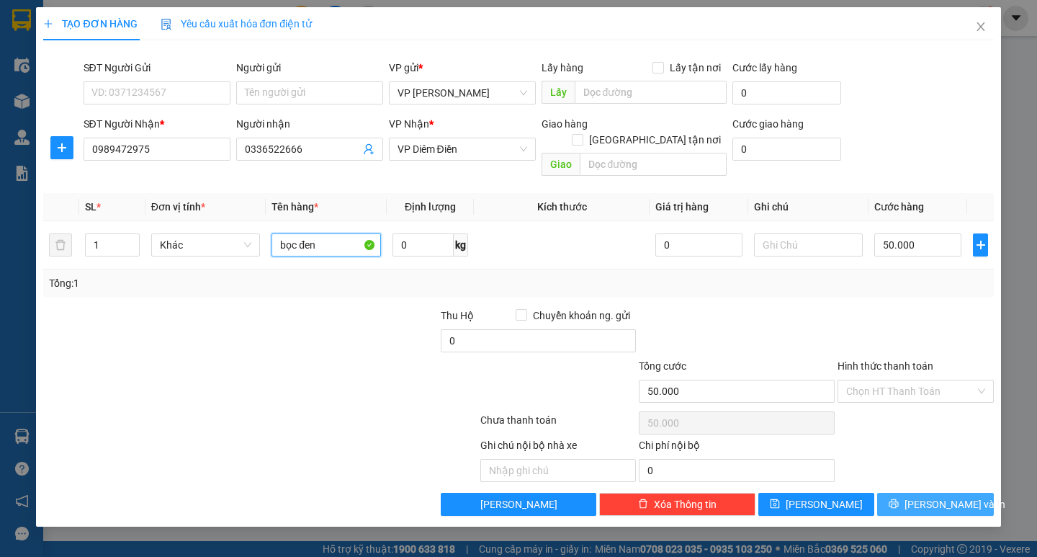
type input "bọc đen"
click at [940, 496] on span "[PERSON_NAME] và In" at bounding box center [954, 504] width 101 height 16
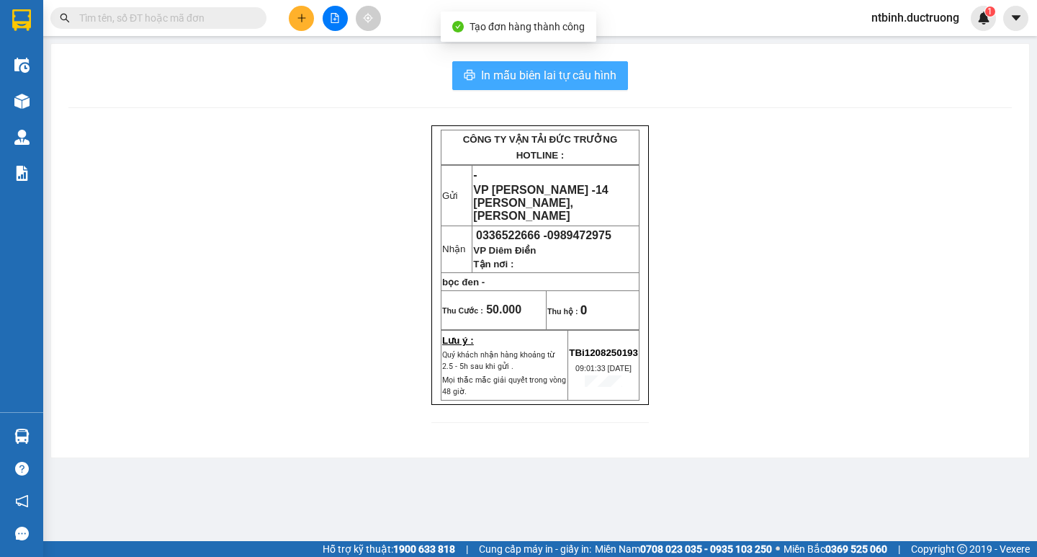
click at [551, 89] on button "In mẫu biên lai tự cấu hình" at bounding box center [540, 75] width 176 height 29
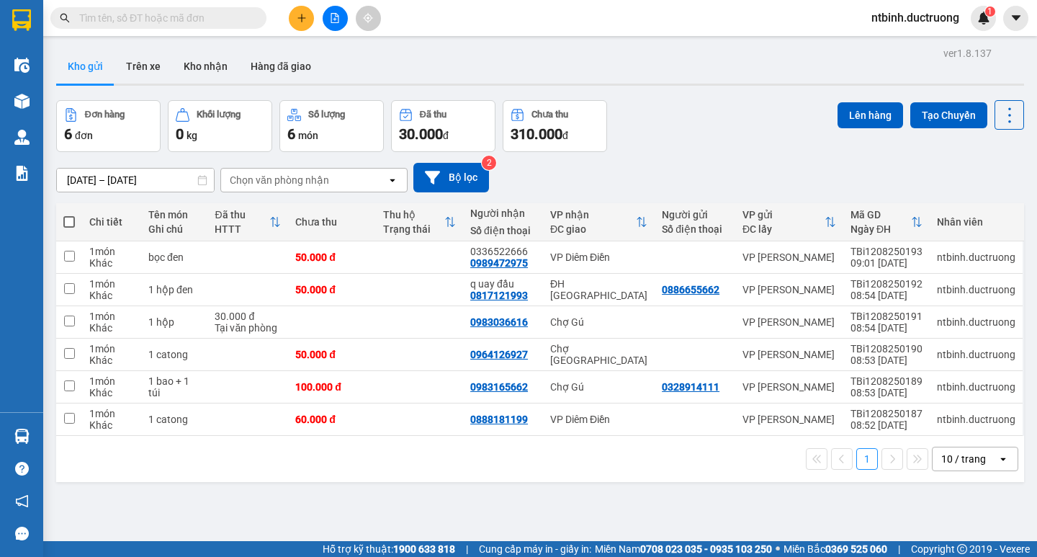
click at [78, 225] on th at bounding box center [69, 222] width 26 height 38
click at [63, 217] on th at bounding box center [69, 222] width 26 height 38
click at [84, 229] on th "Chi tiết" at bounding box center [111, 222] width 59 height 38
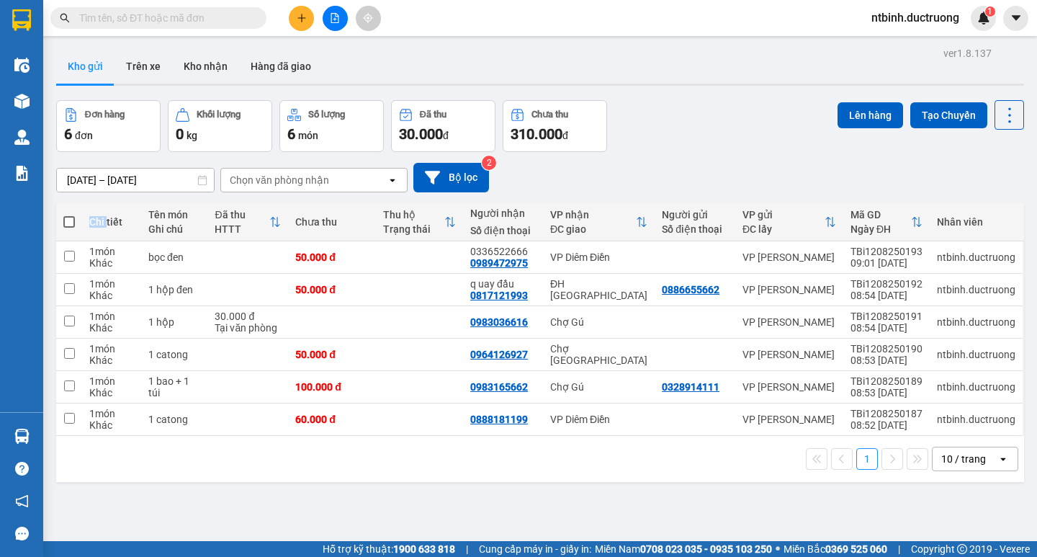
click at [84, 227] on th "Chi tiết" at bounding box center [111, 222] width 59 height 38
click at [60, 217] on th at bounding box center [69, 222] width 26 height 38
click at [68, 220] on span at bounding box center [69, 222] width 12 height 12
click at [69, 215] on input "checkbox" at bounding box center [69, 215] width 0 height 0
checkbox input "true"
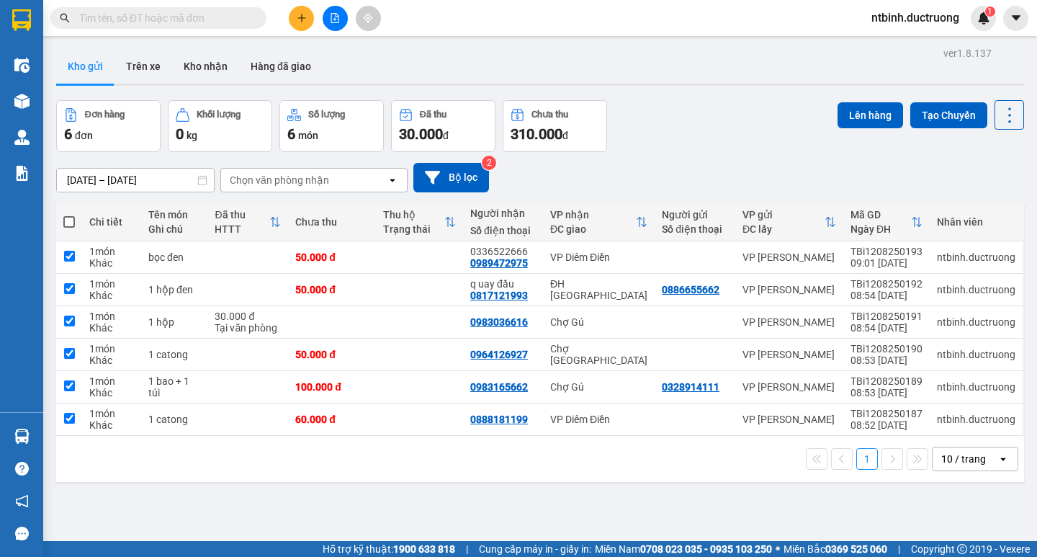
checkbox input "true"
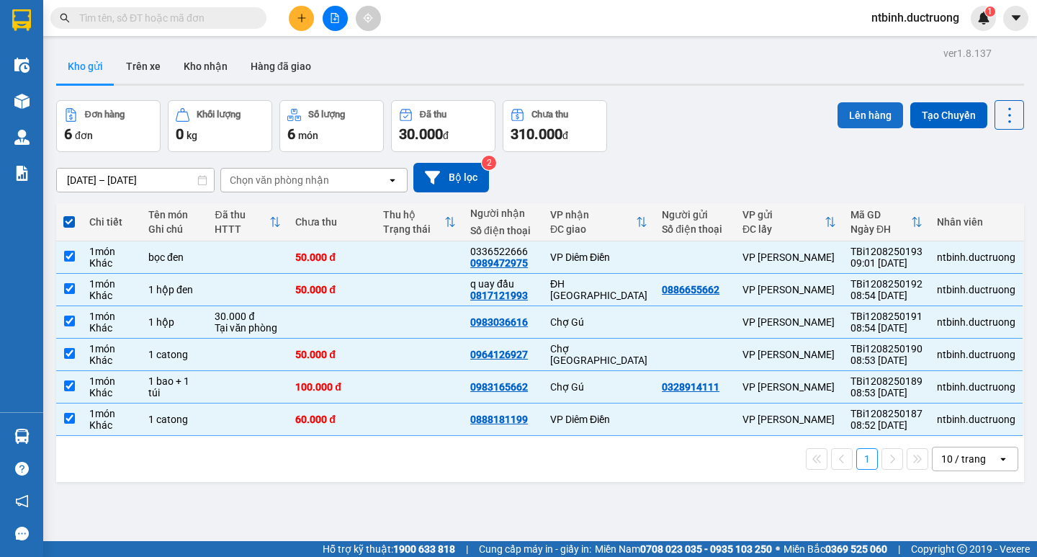
click at [860, 105] on button "Lên hàng" at bounding box center [871, 115] width 66 height 26
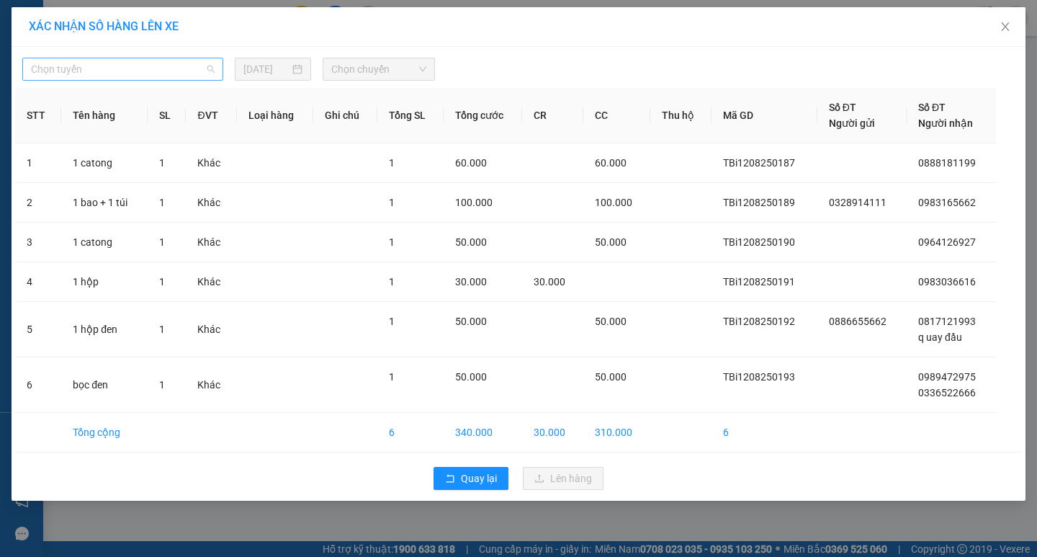
click at [109, 67] on span "Chọn tuyến" at bounding box center [123, 69] width 184 height 22
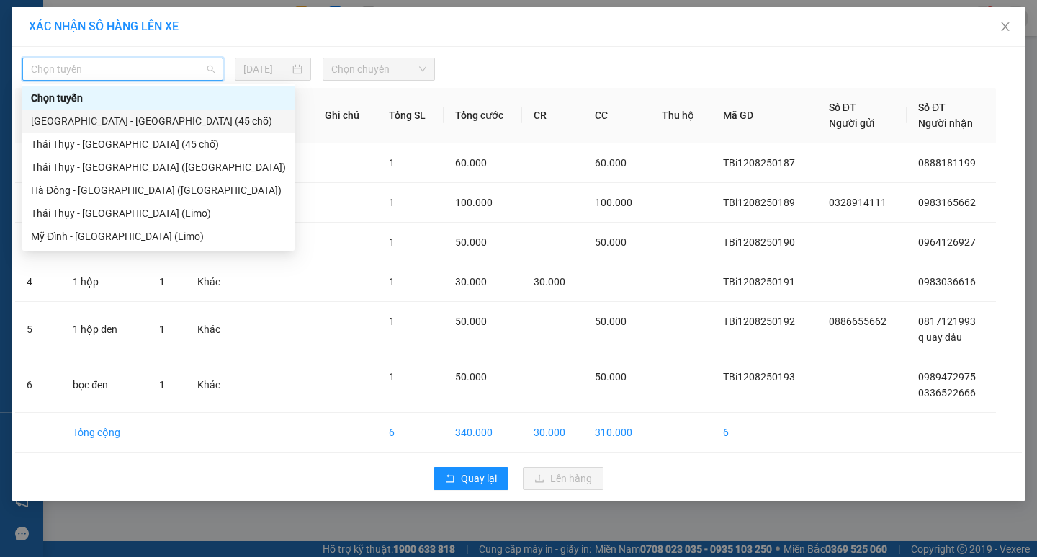
click at [114, 122] on div "[GEOGRAPHIC_DATA] - [GEOGRAPHIC_DATA] (45 chỗ)" at bounding box center [158, 121] width 255 height 16
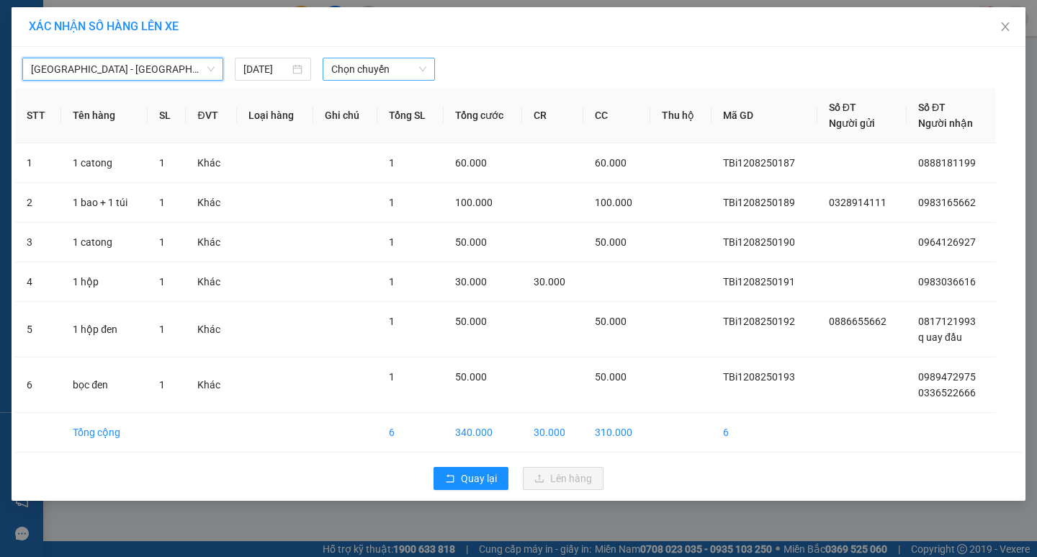
click at [372, 74] on span "Chọn chuyến" at bounding box center [378, 69] width 95 height 22
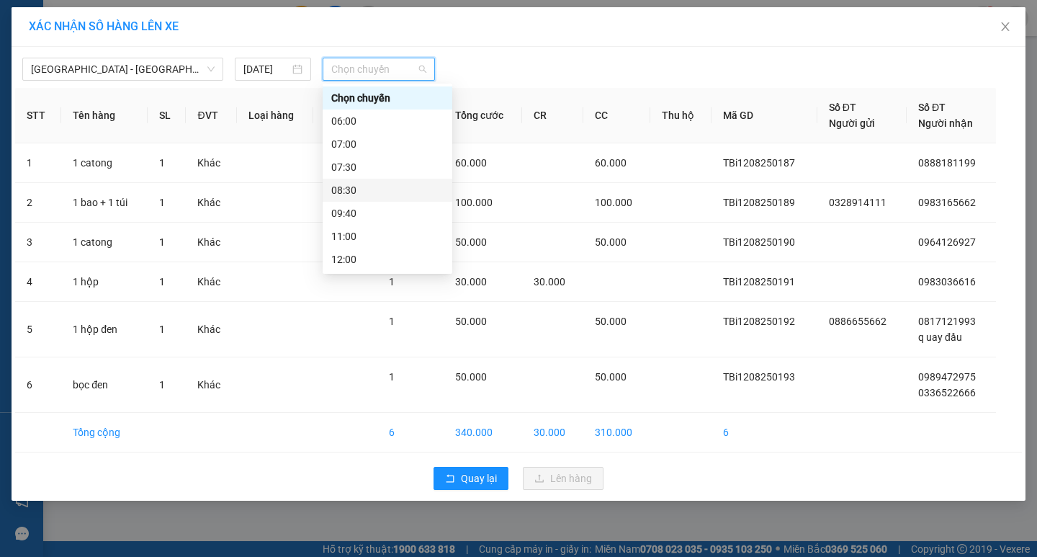
click at [391, 197] on div "08:30" at bounding box center [387, 190] width 112 height 16
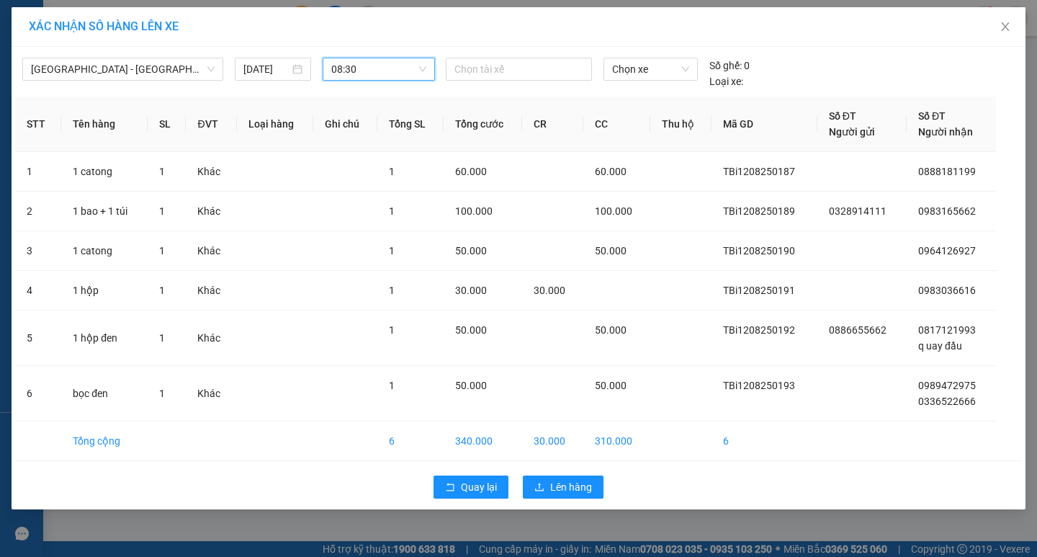
click at [380, 73] on span "08:30" at bounding box center [378, 69] width 95 height 22
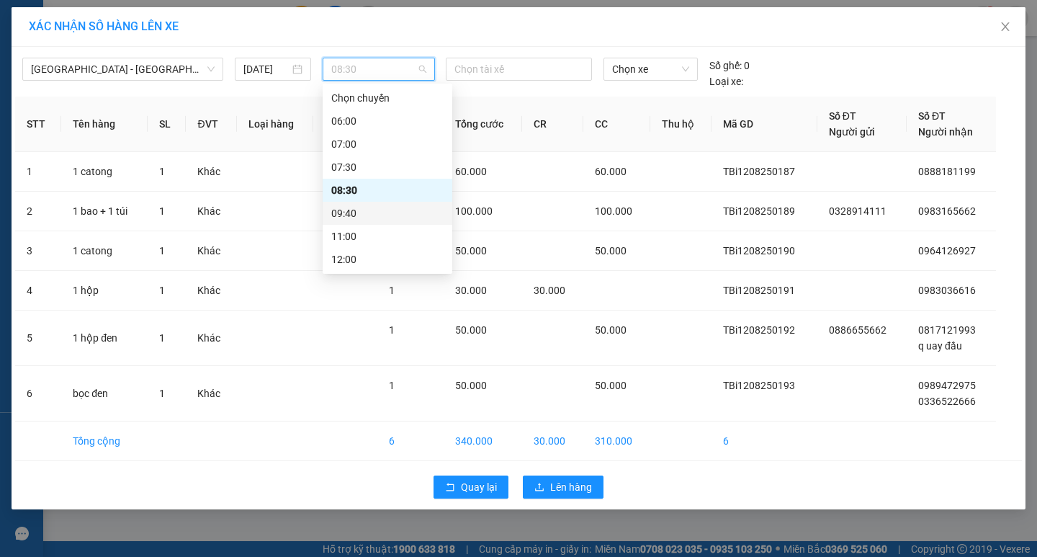
click at [350, 206] on div "09:40" at bounding box center [387, 213] width 112 height 16
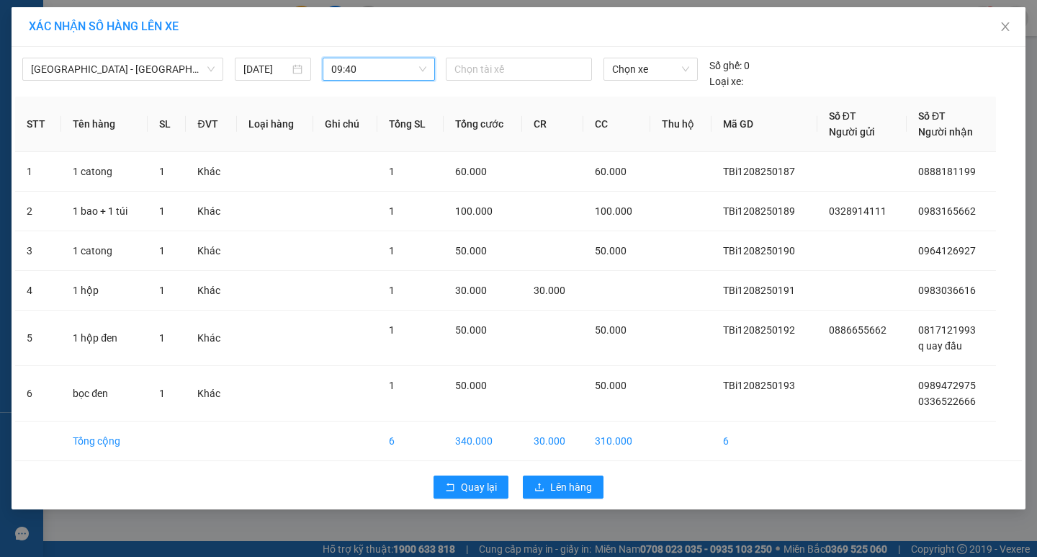
click at [385, 60] on span "09:40" at bounding box center [378, 69] width 95 height 22
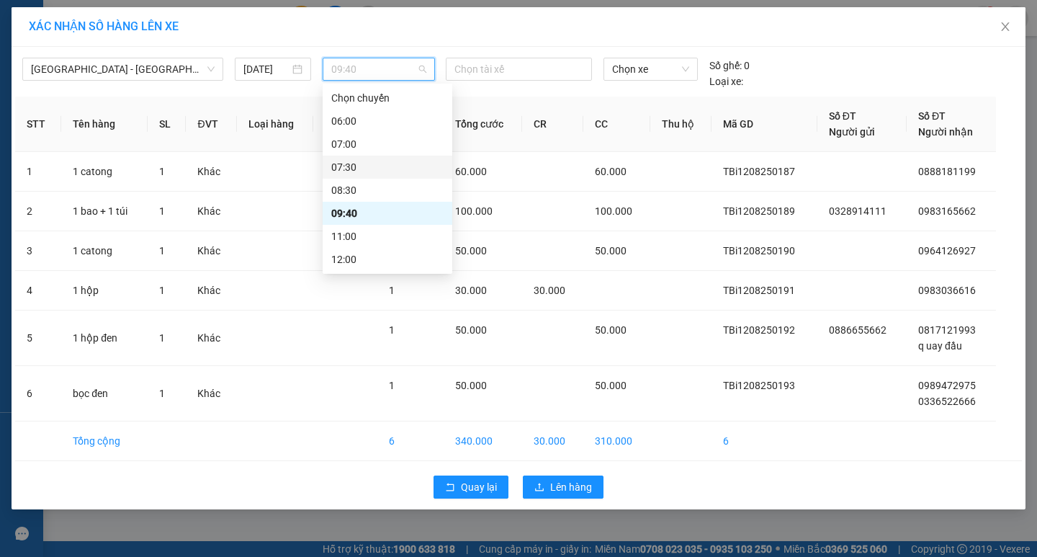
click at [351, 177] on div "07:30" at bounding box center [388, 167] width 130 height 23
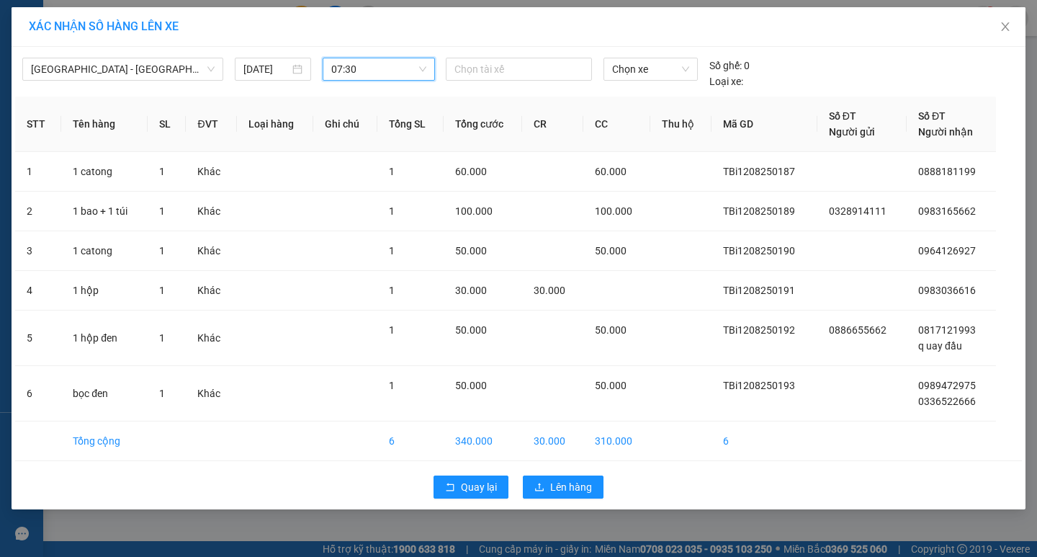
click at [380, 83] on div "[GEOGRAPHIC_DATA] - [GEOGRAPHIC_DATA] (45 chỗ) [DATE] 07:30 07:30" at bounding box center [230, 74] width 416 height 32
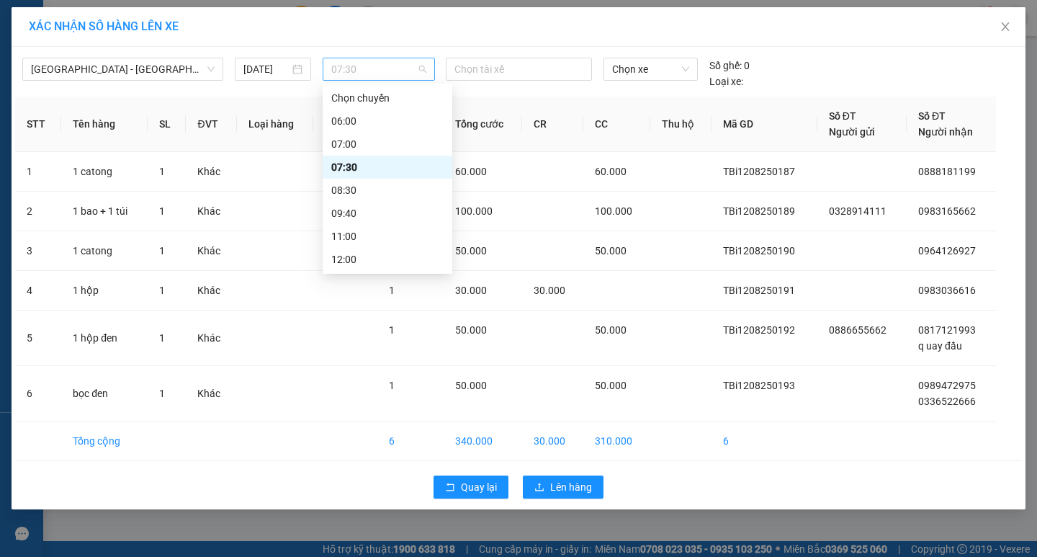
click at [387, 73] on span "07:30" at bounding box center [378, 69] width 95 height 22
click at [354, 215] on div "09:40" at bounding box center [387, 213] width 112 height 16
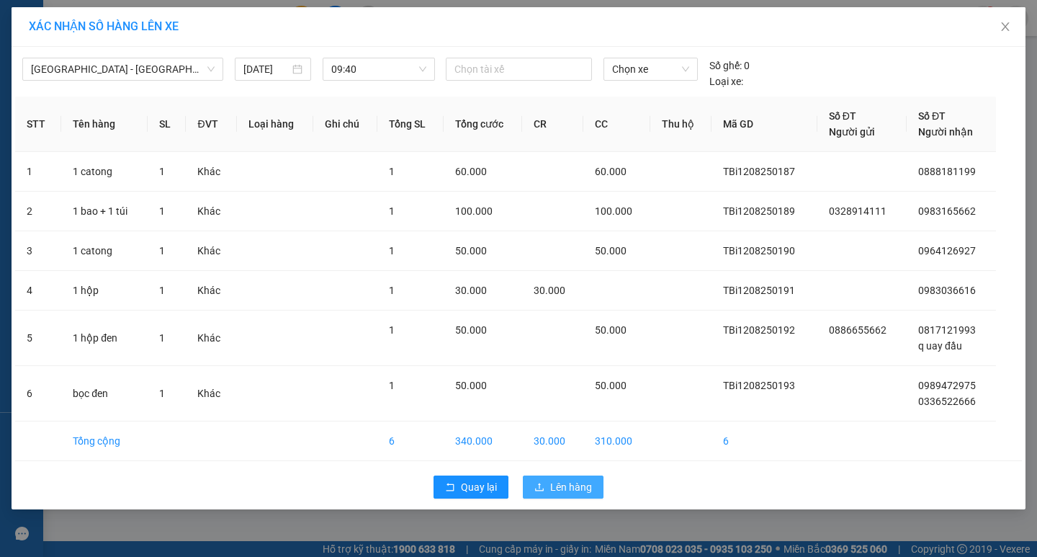
click at [592, 493] on button "Lên hàng" at bounding box center [563, 486] width 81 height 23
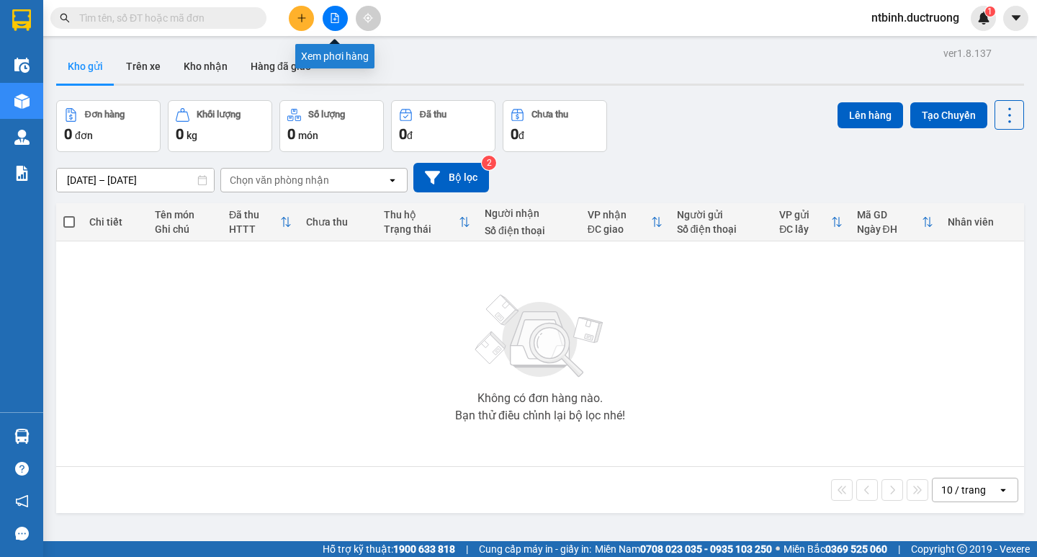
click at [327, 17] on button at bounding box center [335, 18] width 25 height 25
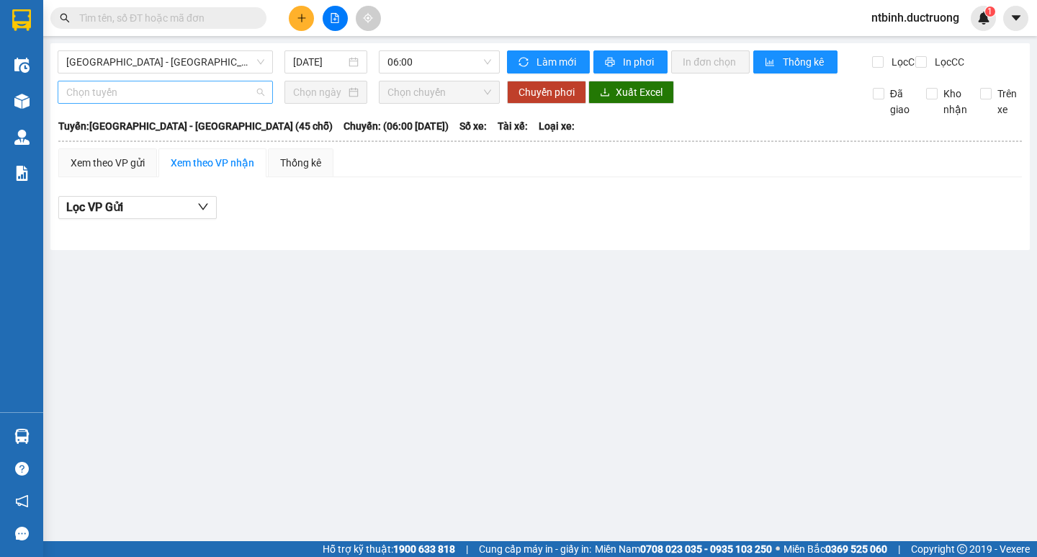
click at [184, 103] on span "Chọn tuyến" at bounding box center [165, 92] width 198 height 22
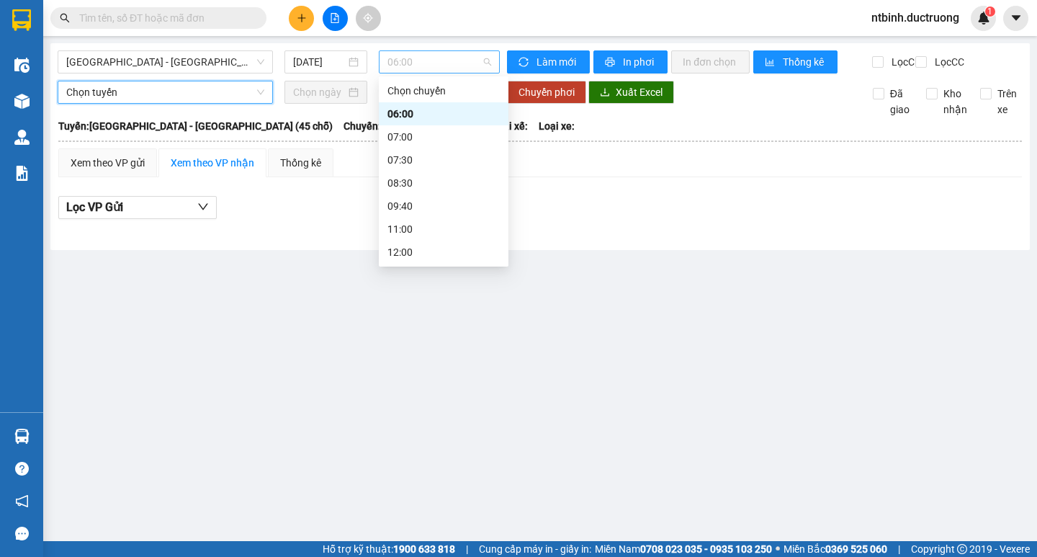
click at [396, 55] on span "06:00" at bounding box center [439, 62] width 104 height 22
click at [408, 212] on div "09:40" at bounding box center [443, 206] width 112 height 16
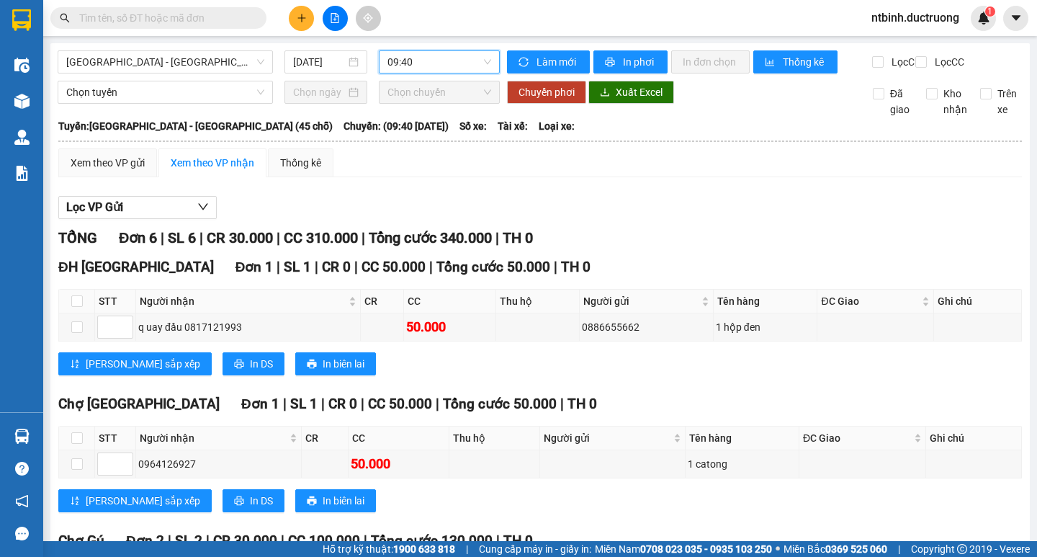
click at [139, 233] on div "Lọc VP Gửi TỔNG Đơn 6 | SL 6 | CR 30.000 | CC 310.000 | Tổng cước 340.000 | TH…" at bounding box center [540, 524] width 964 height 671
click at [145, 219] on button "Lọc VP Gửi" at bounding box center [137, 207] width 158 height 23
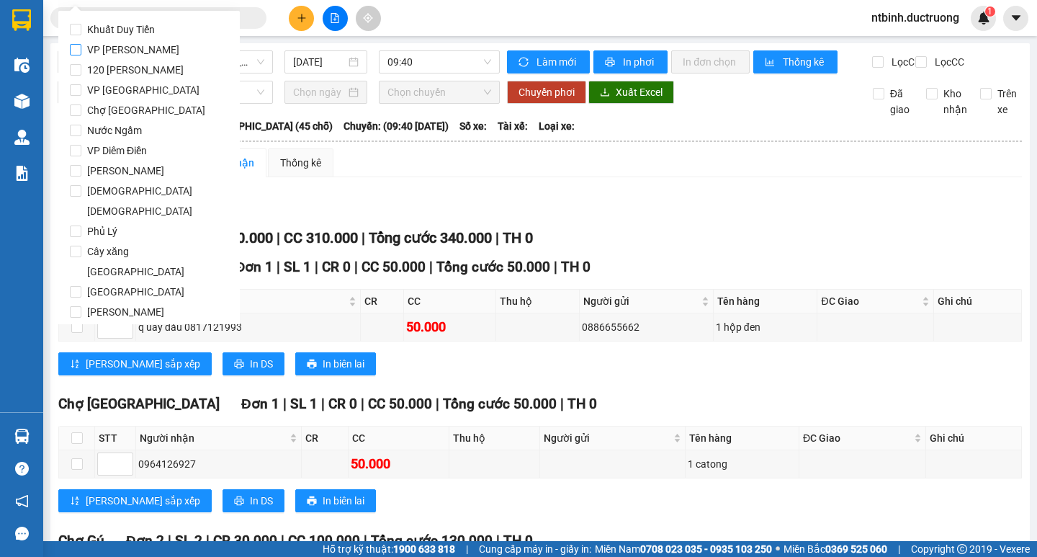
click at [118, 49] on span "VP [PERSON_NAME]" at bounding box center [133, 50] width 104 height 20
click at [81, 49] on input "VP [PERSON_NAME]" at bounding box center [76, 50] width 12 height 12
checkbox input "true"
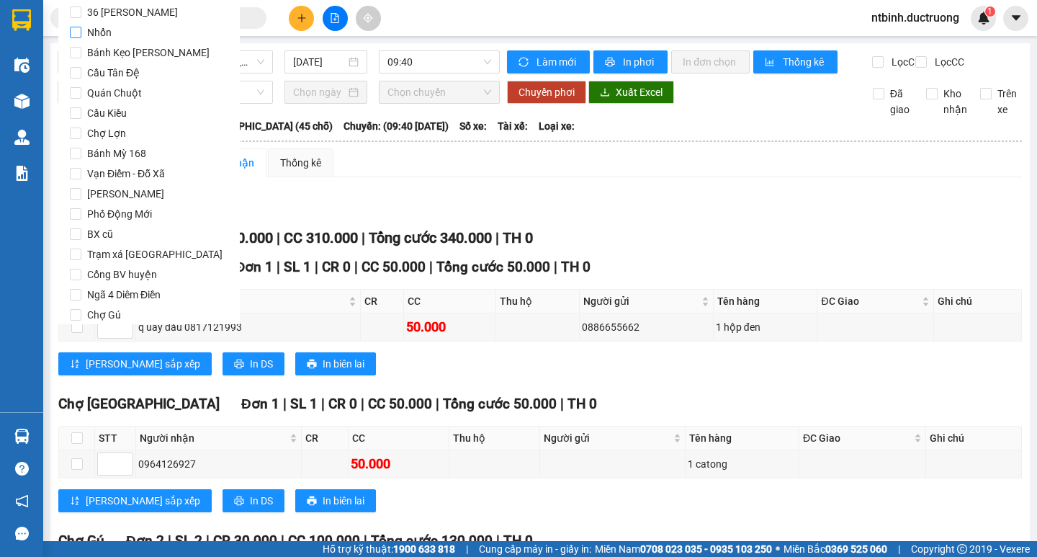
scroll to position [1199, 0]
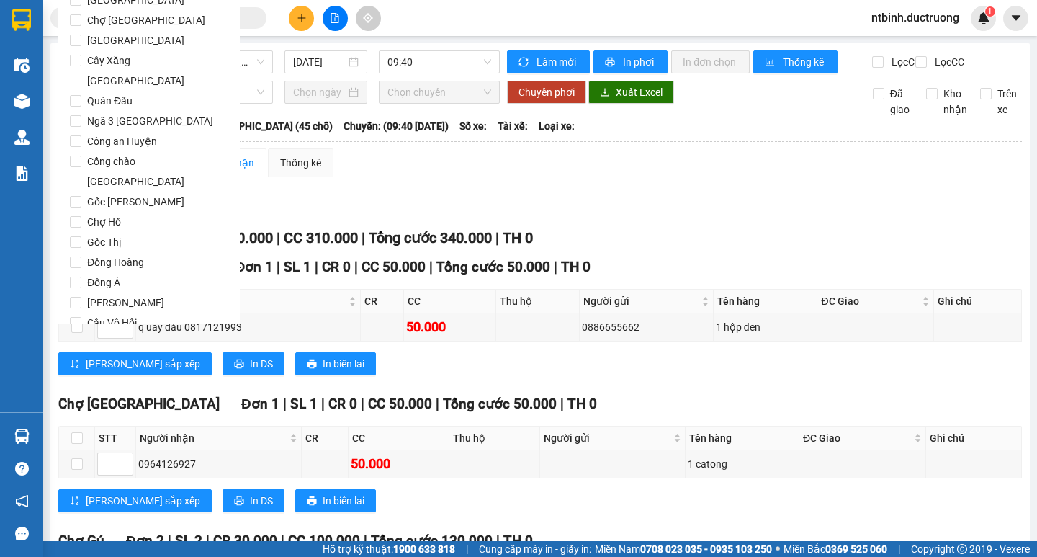
click at [99, 393] on button "Lọc" at bounding box center [90, 404] width 40 height 23
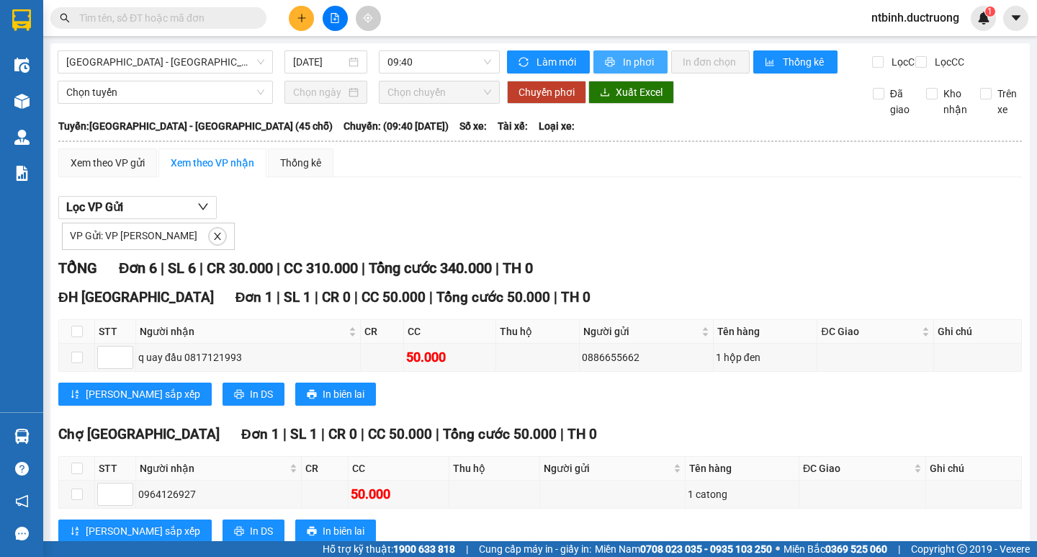
click at [632, 67] on span "In phơi" at bounding box center [639, 62] width 33 height 16
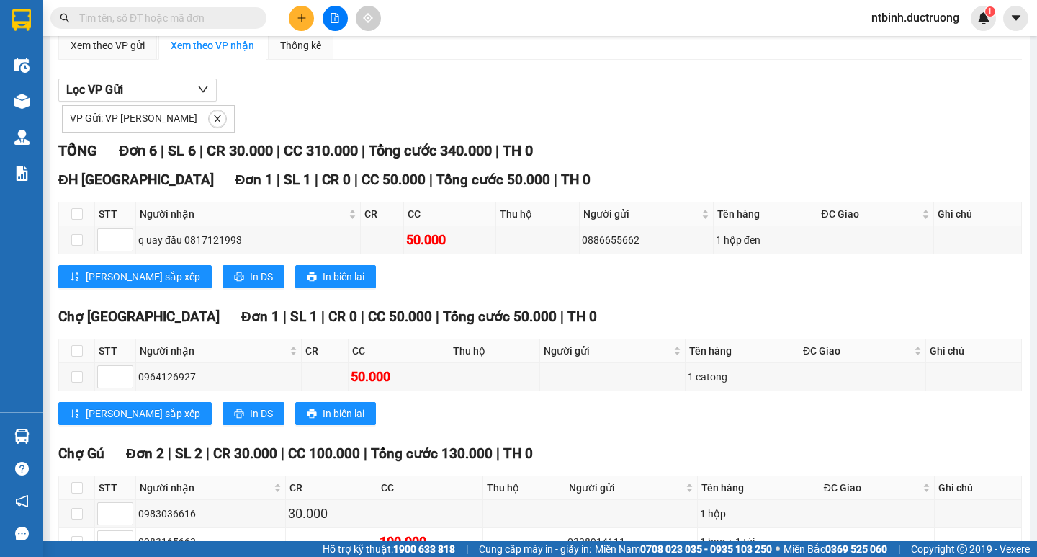
scroll to position [24, 0]
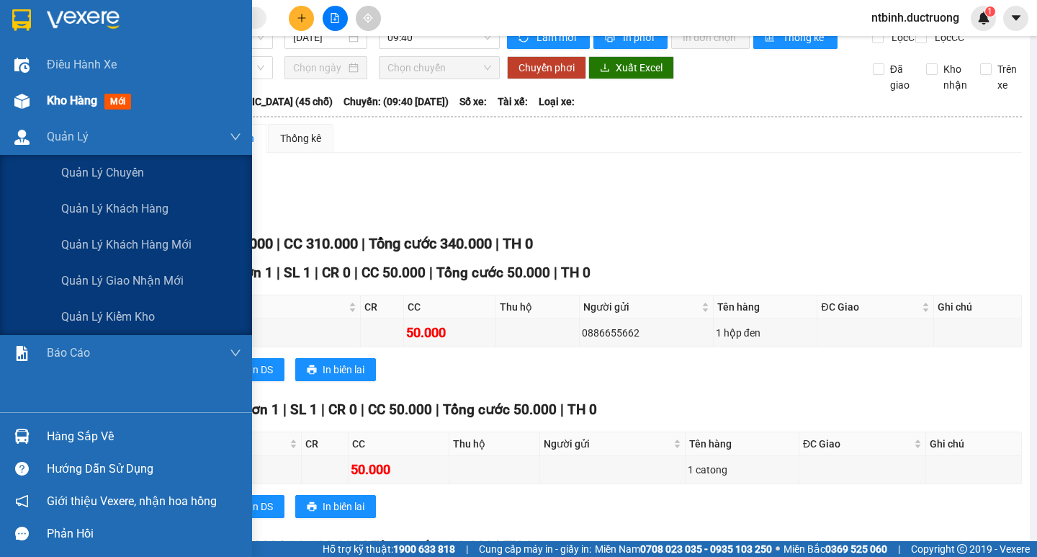
click at [30, 105] on div at bounding box center [21, 101] width 25 height 25
